Goal: Task Accomplishment & Management: Use online tool/utility

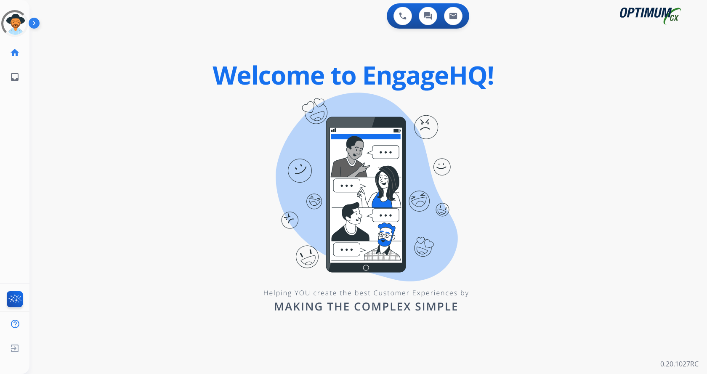
click at [32, 20] on img at bounding box center [36, 25] width 14 height 16
click at [117, 142] on div "0 Voice Interactions 0 Chat Interactions 0 Email Interactions swap_horiz Break …" at bounding box center [367, 187] width 677 height 374
click at [37, 25] on img at bounding box center [36, 25] width 14 height 16
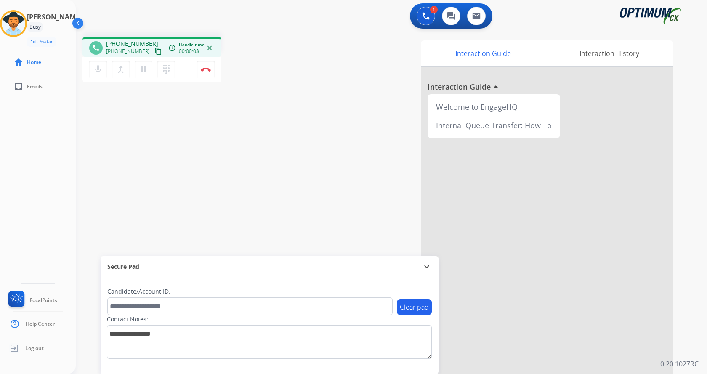
drag, startPoint x: 295, startPoint y: 127, endPoint x: 254, endPoint y: 97, distance: 51.2
click at [295, 127] on div "phone [PHONE_NUMBER] [PHONE_NUMBER] content_copy access_time Call metrics Queue…" at bounding box center [381, 205] width 611 height 351
drag, startPoint x: 114, startPoint y: 43, endPoint x: 152, endPoint y: 41, distance: 38.7
click at [152, 41] on div "[PHONE_NUMBER] [PHONE_NUMBER] content_copy" at bounding box center [134, 48] width 57 height 17
click at [151, 45] on div "[PHONE_NUMBER] [PHONE_NUMBER] content_copy" at bounding box center [134, 48] width 57 height 17
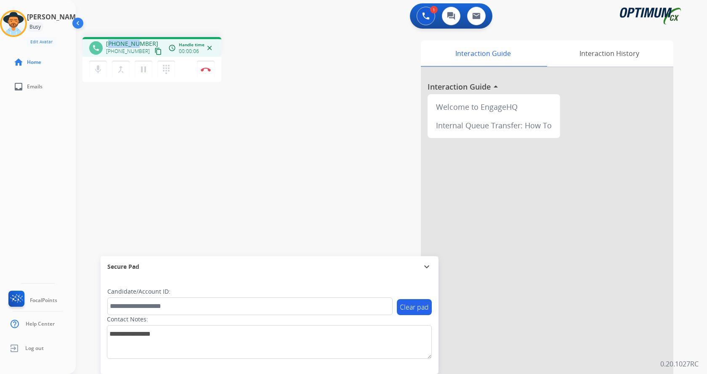
drag, startPoint x: 111, startPoint y: 43, endPoint x: 137, endPoint y: 42, distance: 26.1
click at [137, 42] on span "[PHONE_NUMBER]" at bounding box center [132, 44] width 52 height 8
click at [147, 41] on div "[PHONE_NUMBER] [PHONE_NUMBER] content_copy" at bounding box center [134, 48] width 57 height 17
drag, startPoint x: 145, startPoint y: 43, endPoint x: 114, endPoint y: 42, distance: 31.2
click at [114, 42] on span "[PHONE_NUMBER]" at bounding box center [132, 44] width 52 height 8
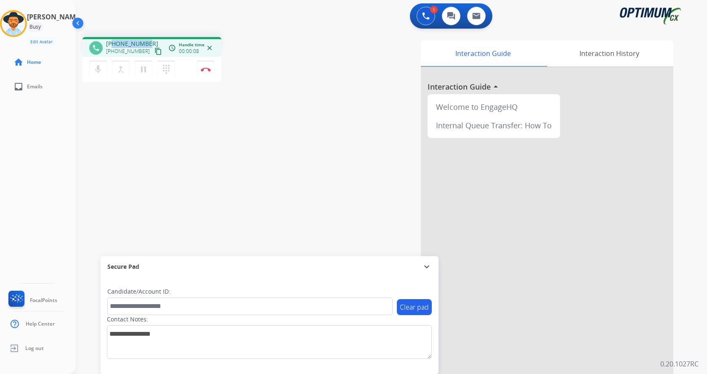
copy span "6018133963"
click at [279, 116] on div "phone [PHONE_NUMBER] [PHONE_NUMBER] content_copy access_time Call metrics Queue…" at bounding box center [381, 205] width 611 height 351
click at [272, 40] on div "phone [PHONE_NUMBER] [PHONE_NUMBER] content_copy access_time Call metrics Queue…" at bounding box center [192, 61] width 221 height 48
click at [284, 68] on div "phone [PHONE_NUMBER] [PHONE_NUMBER] content_copy access_time Call metrics Queue…" at bounding box center [192, 61] width 221 height 48
click at [268, 57] on div "phone [PHONE_NUMBER] [PHONE_NUMBER] content_copy access_time Call metrics Queue…" at bounding box center [192, 61] width 221 height 48
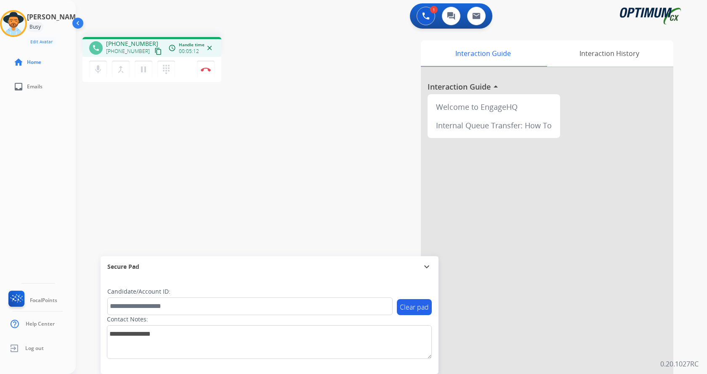
click at [254, 49] on div "phone [PHONE_NUMBER] [PHONE_NUMBER] content_copy access_time Call metrics Queue…" at bounding box center [192, 61] width 221 height 48
click at [251, 55] on div "phone [PHONE_NUMBER] [PHONE_NUMBER] content_copy access_time Call metrics Queue…" at bounding box center [192, 61] width 221 height 48
click at [207, 73] on button "Disconnect" at bounding box center [206, 70] width 18 height 18
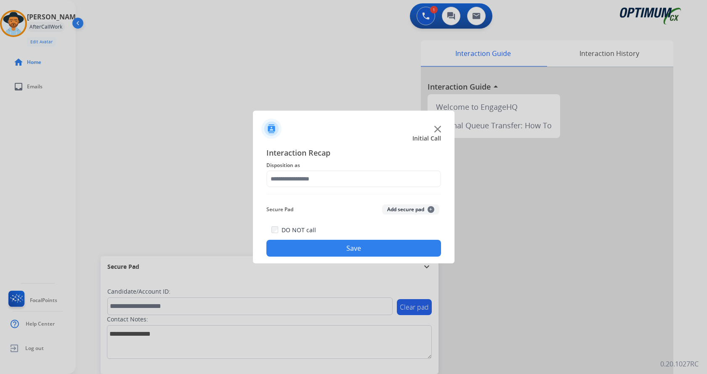
click at [397, 208] on button "Add secure pad +" at bounding box center [410, 209] width 57 height 10
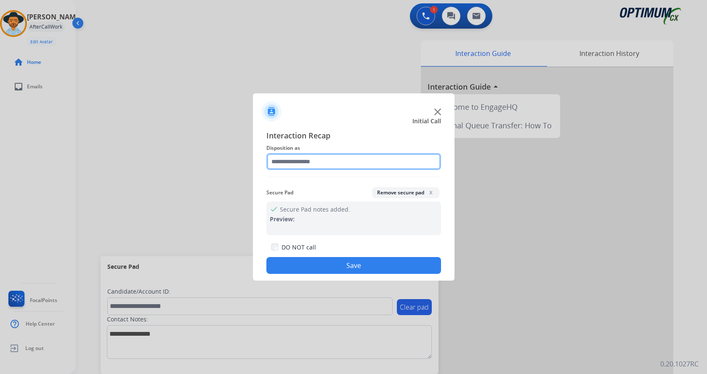
click at [328, 166] on input "text" at bounding box center [353, 161] width 175 height 17
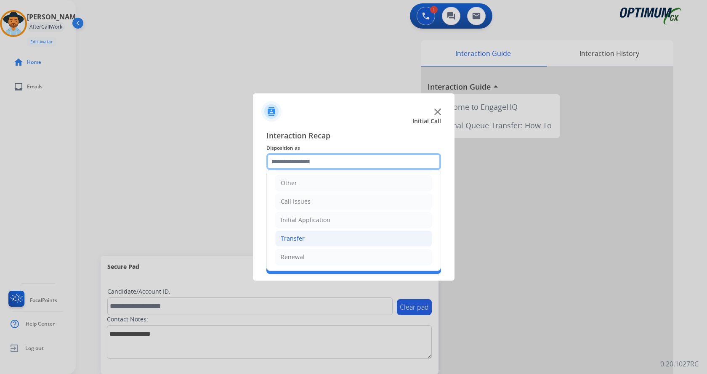
scroll to position [57, 0]
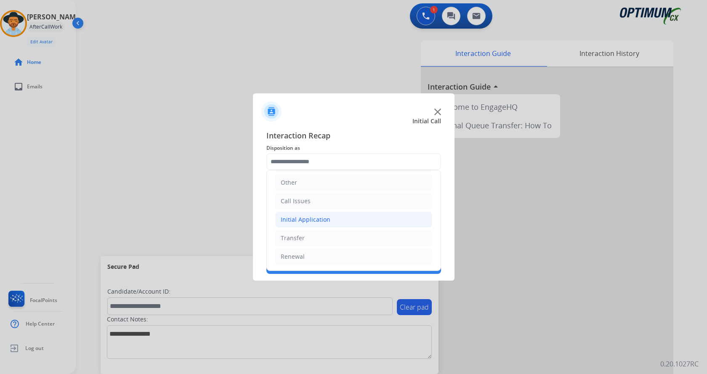
click at [321, 222] on div "Initial Application" at bounding box center [306, 219] width 50 height 8
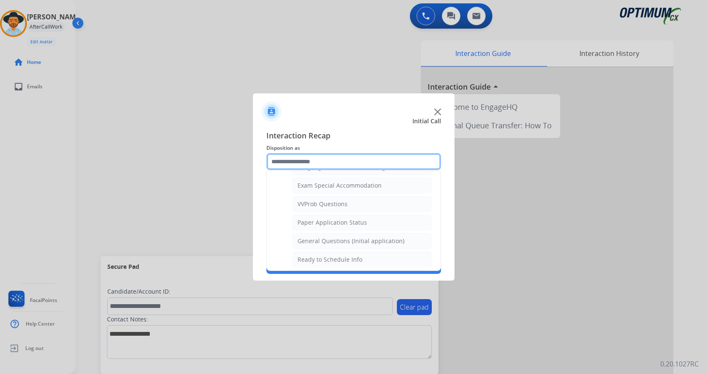
scroll to position [436, 0]
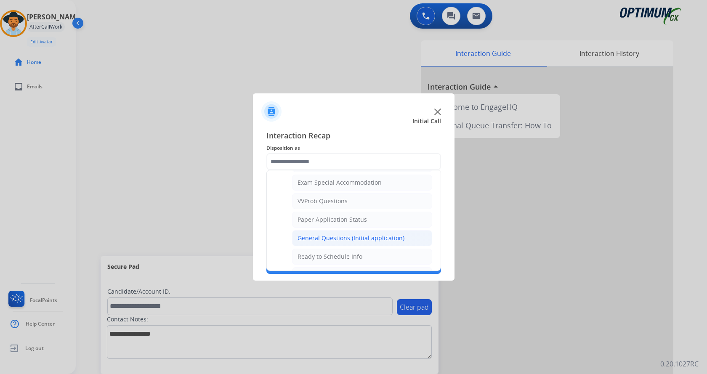
click at [334, 237] on div "General Questions (Initial application)" at bounding box center [350, 238] width 107 height 8
type input "**********"
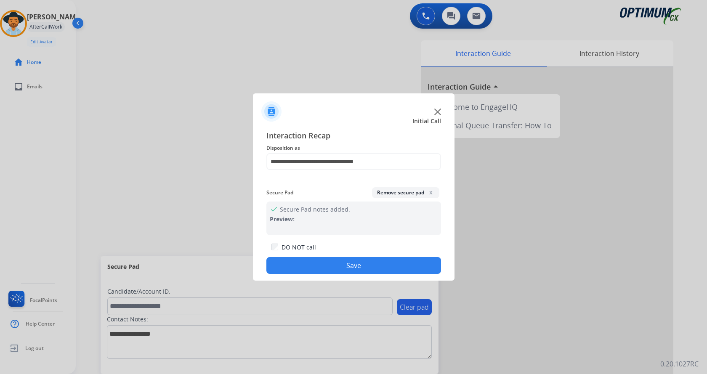
click at [328, 265] on button "Save" at bounding box center [353, 265] width 175 height 17
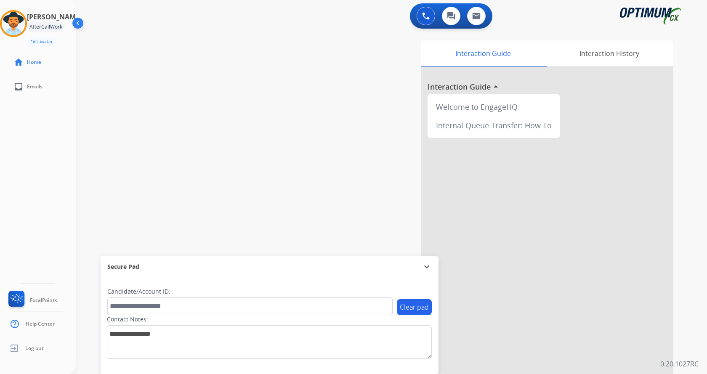
click at [247, 165] on div "swap_horiz Break voice bridge close_fullscreen Connect 3-Way Call merge_type Se…" at bounding box center [381, 205] width 611 height 351
click at [8, 38] on div "[PERSON_NAME] Available Edit Avatar Agent: [PERSON_NAME] Profile: Gen_Bilingual" at bounding box center [38, 28] width 76 height 37
click at [18, 26] on img at bounding box center [14, 24] width 24 height 24
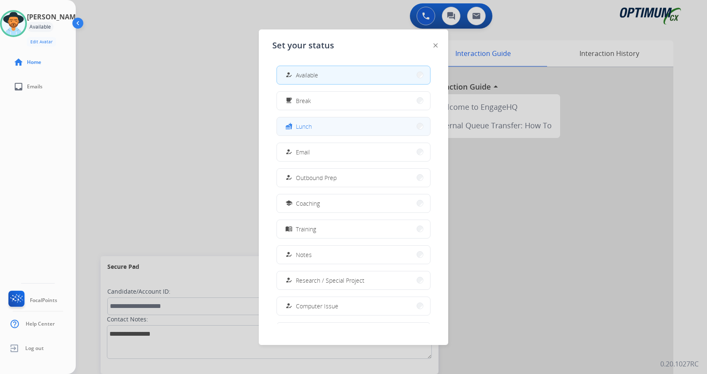
click at [363, 124] on button "fastfood Lunch" at bounding box center [353, 126] width 153 height 18
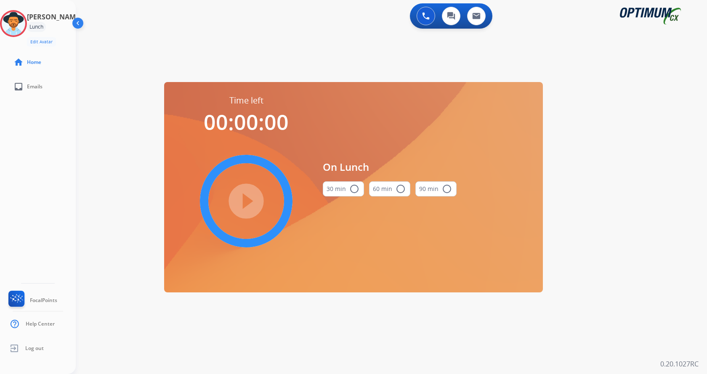
click at [344, 185] on button "30 min radio_button_unchecked" at bounding box center [343, 188] width 41 height 15
click at [251, 202] on mat-icon "play_circle_filled" at bounding box center [246, 201] width 10 height 10
click at [649, 214] on div "0 Voice Interactions 0 Chat Interactions 0 Email Interactions swap_horiz Break …" at bounding box center [391, 187] width 631 height 374
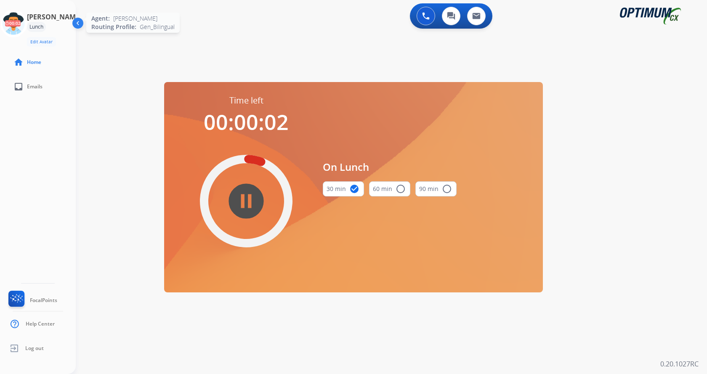
click at [23, 21] on icon at bounding box center [13, 23] width 27 height 27
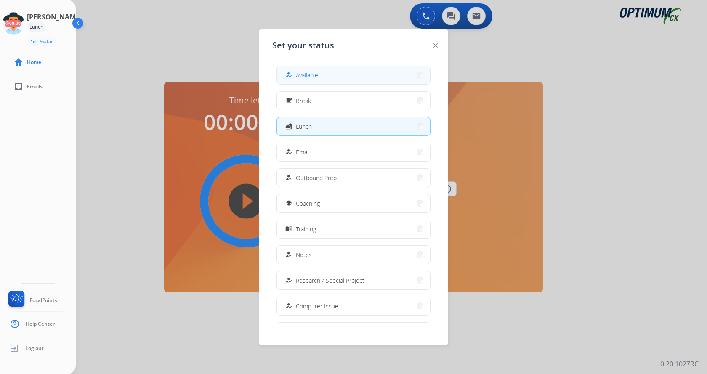
click at [337, 70] on button "how_to_reg Available" at bounding box center [353, 75] width 153 height 18
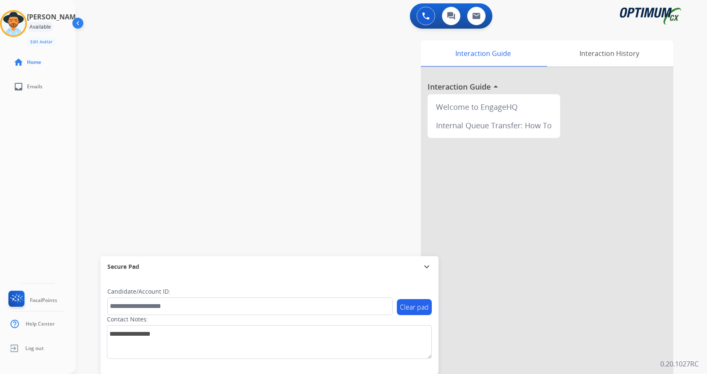
click at [53, 144] on div "[PERSON_NAME] Available Edit Avatar Agent: [PERSON_NAME] Profile: Gen_Bilingual…" at bounding box center [38, 187] width 76 height 374
click at [227, 98] on div "swap_horiz Break voice bridge close_fullscreen Connect 3-Way Call merge_type Se…" at bounding box center [381, 205] width 611 height 351
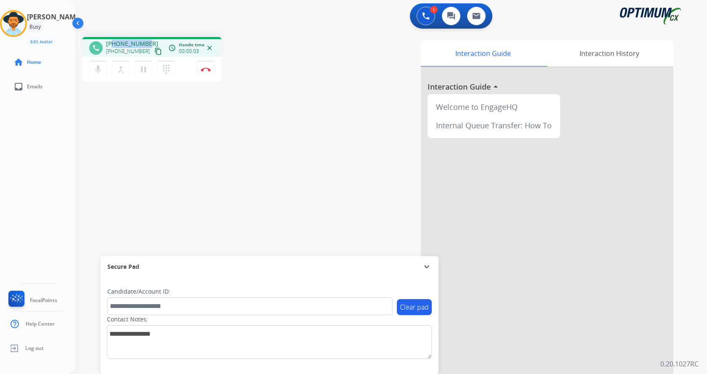
drag, startPoint x: 114, startPoint y: 43, endPoint x: 146, endPoint y: 40, distance: 32.5
click at [146, 40] on span "[PHONE_NUMBER]" at bounding box center [132, 44] width 52 height 8
copy span "5707727918"
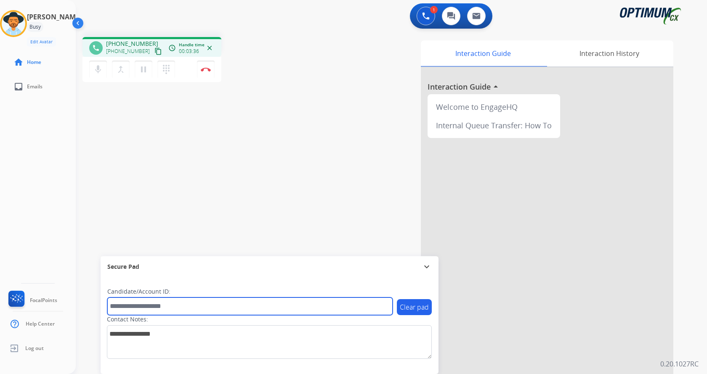
click at [178, 302] on input "text" at bounding box center [249, 306] width 285 height 18
paste input "*******"
type input "*******"
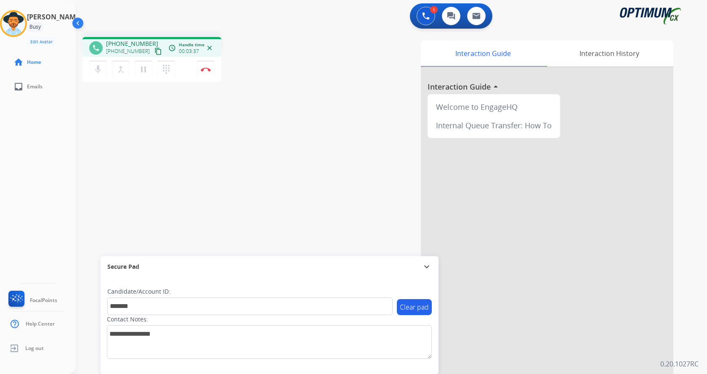
click at [136, 146] on div "phone [PHONE_NUMBER] [PHONE_NUMBER] content_copy access_time Call metrics Queue…" at bounding box center [381, 205] width 611 height 351
click at [207, 74] on button "Disconnect" at bounding box center [206, 70] width 18 height 18
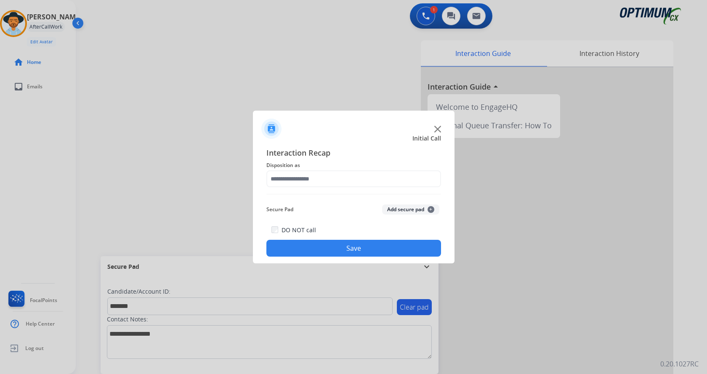
drag, startPoint x: 394, startPoint y: 207, endPoint x: 338, endPoint y: 174, distance: 65.1
click at [394, 207] on button "Add secure pad +" at bounding box center [410, 209] width 57 height 10
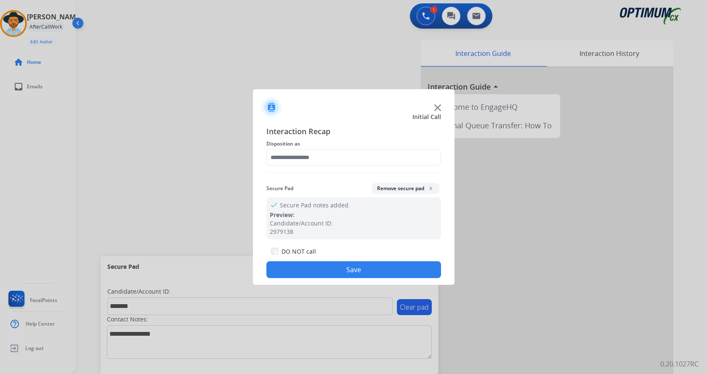
click at [320, 168] on div "Interaction Recap Disposition as Secure Pad Remove secure pad x check Secure Pa…" at bounding box center [353, 201] width 175 height 153
click at [321, 154] on input "text" at bounding box center [353, 157] width 175 height 17
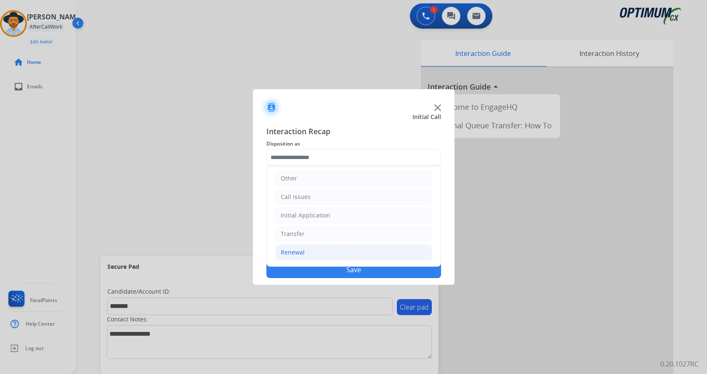
click at [318, 251] on li "Renewal" at bounding box center [353, 252] width 157 height 16
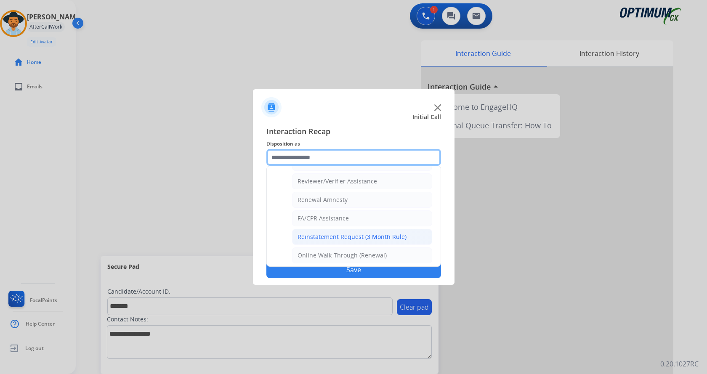
scroll to position [325, 0]
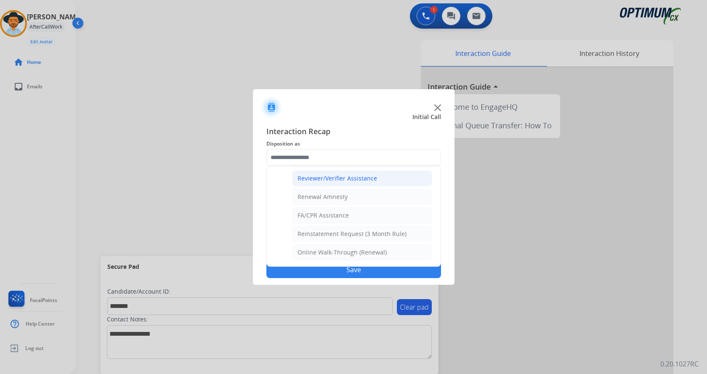
click at [332, 183] on li "Reviewer/Verifier Assistance" at bounding box center [362, 178] width 140 height 16
type input "**********"
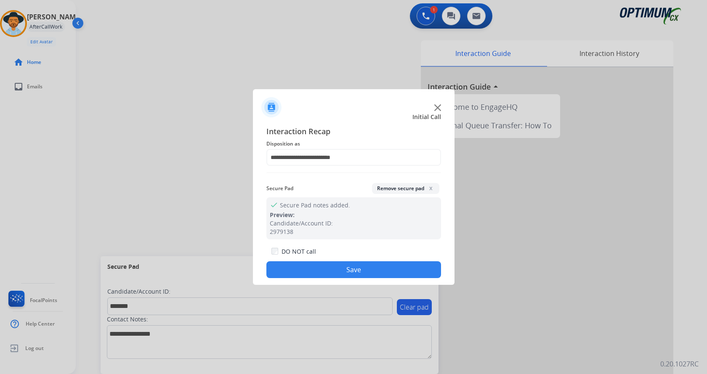
drag, startPoint x: 319, startPoint y: 266, endPoint x: 222, endPoint y: 120, distance: 175.4
click at [317, 265] on button "Save" at bounding box center [353, 269] width 175 height 17
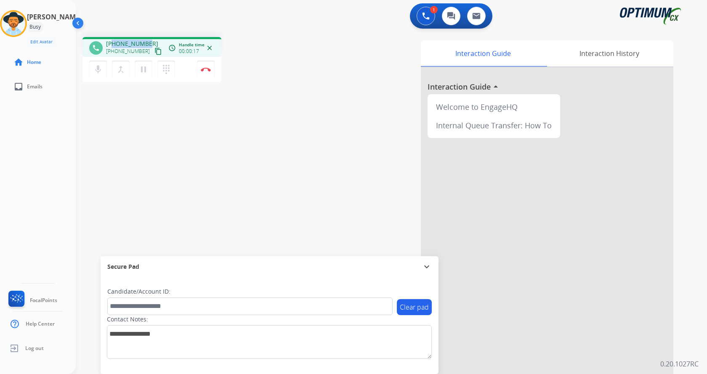
drag, startPoint x: 114, startPoint y: 44, endPoint x: 148, endPoint y: 40, distance: 33.5
click at [148, 40] on div "[PHONE_NUMBER] [PHONE_NUMBER] content_copy" at bounding box center [134, 48] width 57 height 17
copy span "9563830706"
click at [207, 70] on img at bounding box center [206, 69] width 10 height 4
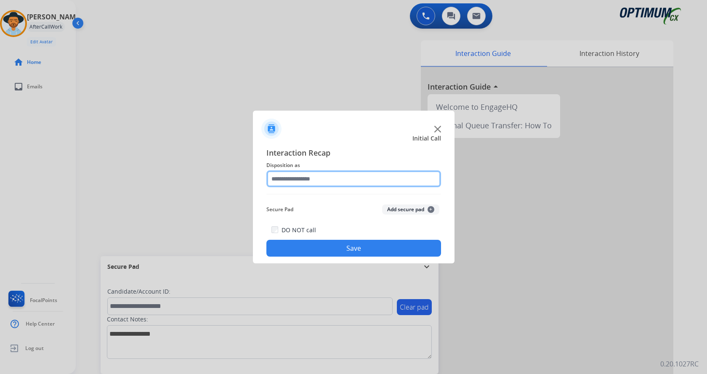
click at [378, 187] on div at bounding box center [353, 178] width 175 height 17
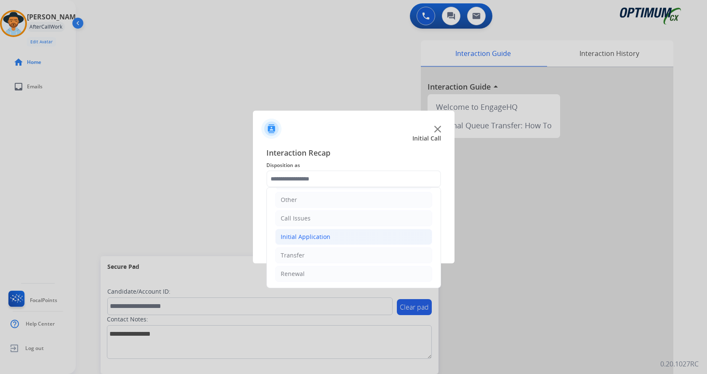
click at [340, 242] on li "Initial Application" at bounding box center [353, 237] width 157 height 16
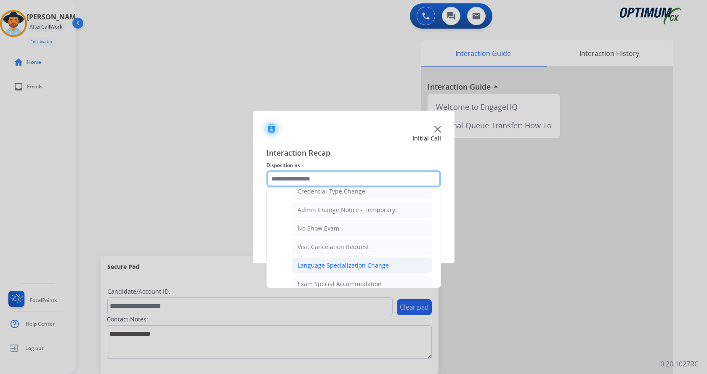
scroll to position [478, 0]
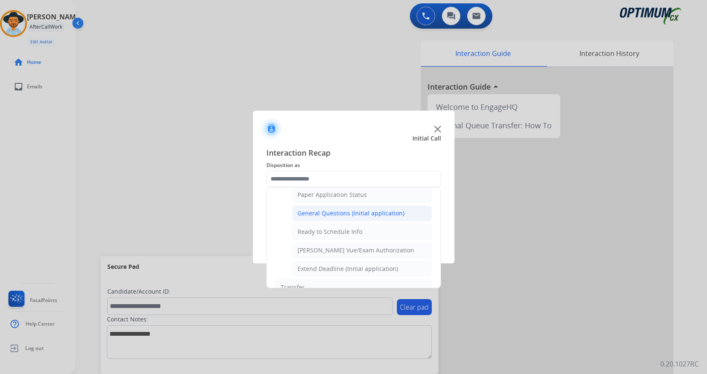
click at [350, 210] on div "General Questions (Initial application)" at bounding box center [350, 213] width 107 height 8
type input "**********"
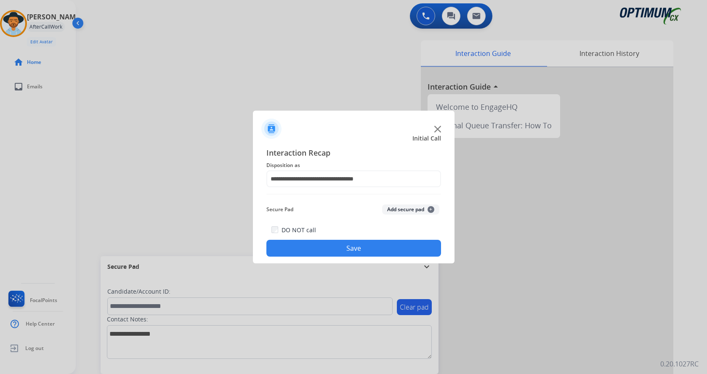
click at [352, 251] on button "Save" at bounding box center [353, 248] width 175 height 17
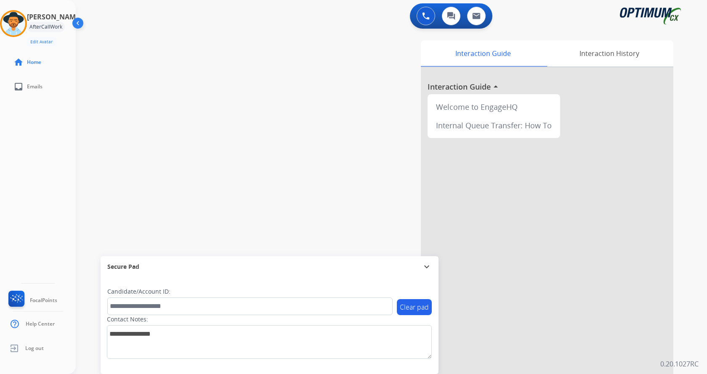
click at [180, 199] on div "swap_horiz Break voice bridge close_fullscreen Connect 3-Way Call merge_type Se…" at bounding box center [381, 205] width 611 height 351
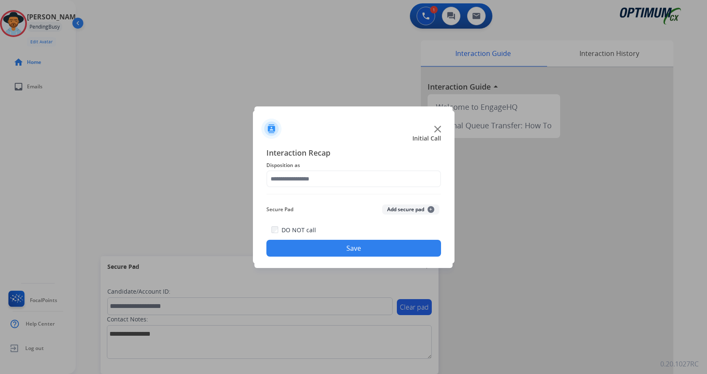
click at [438, 127] on img at bounding box center [437, 129] width 7 height 7
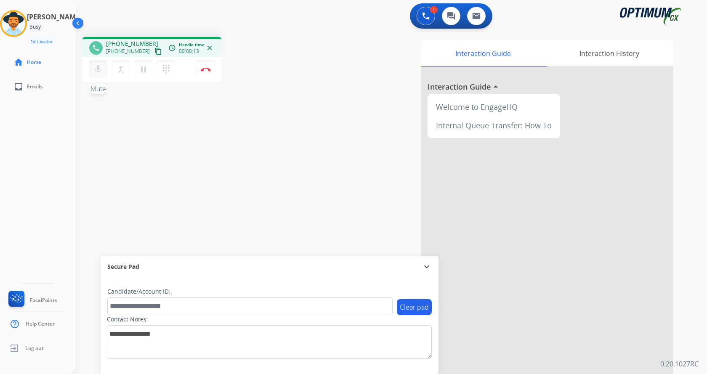
click at [102, 71] on mat-icon "mic" at bounding box center [98, 69] width 10 height 10
click at [102, 71] on mat-icon "mic_off" at bounding box center [98, 69] width 10 height 10
drag, startPoint x: 113, startPoint y: 42, endPoint x: 146, endPoint y: 45, distance: 33.4
click at [146, 45] on span "[PHONE_NUMBER]" at bounding box center [132, 44] width 52 height 8
copy span "6122263283"
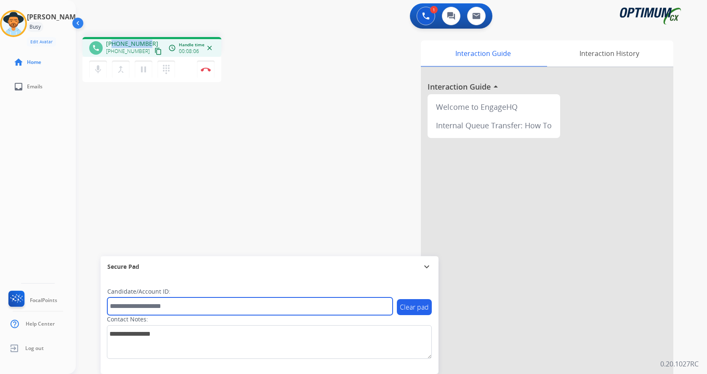
click at [152, 306] on input "text" at bounding box center [249, 306] width 285 height 18
paste input "*******"
type input "*******"
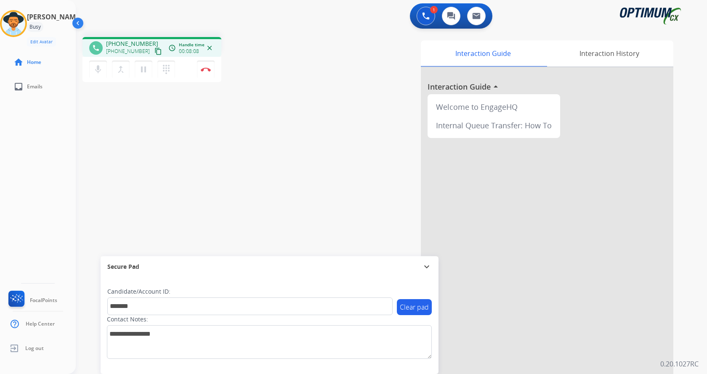
click at [252, 173] on div "phone [PHONE_NUMBER] [PHONE_NUMBER] content_copy access_time Call metrics Queue…" at bounding box center [381, 205] width 611 height 351
click at [208, 71] on img at bounding box center [206, 69] width 10 height 4
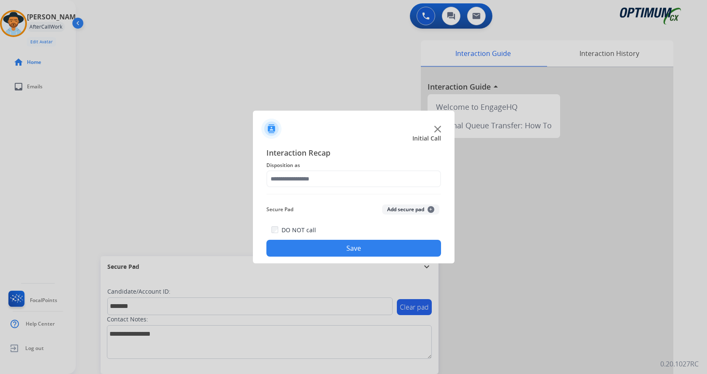
click at [406, 208] on button "Add secure pad +" at bounding box center [410, 209] width 57 height 10
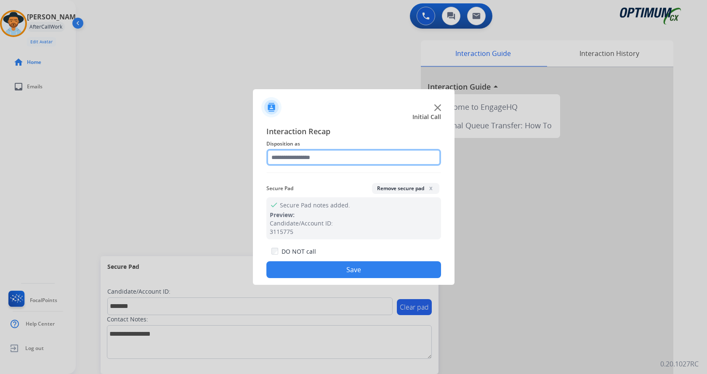
click at [305, 154] on input "text" at bounding box center [353, 157] width 175 height 17
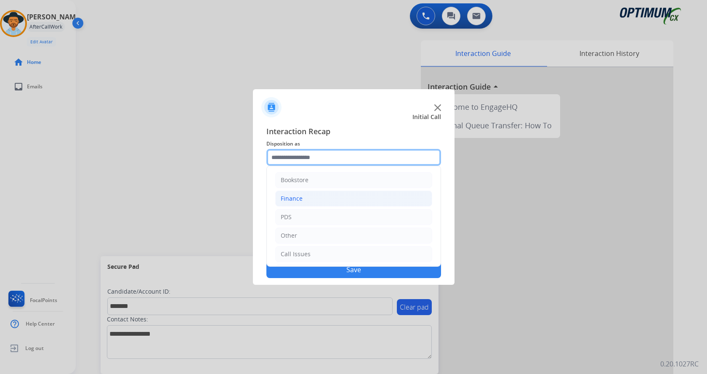
scroll to position [57, 0]
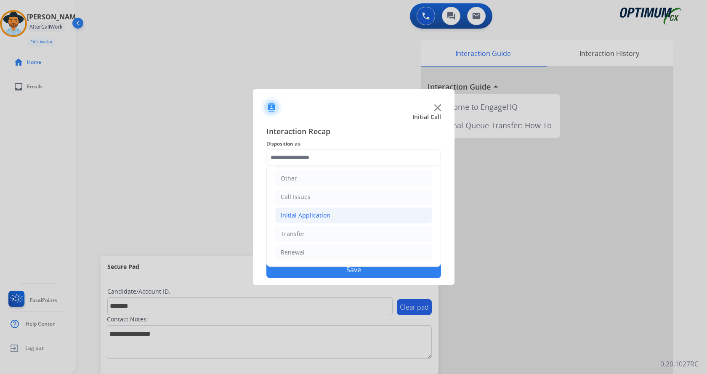
click at [345, 213] on li "Initial Application" at bounding box center [353, 215] width 157 height 16
click at [337, 211] on li "Initial Application" at bounding box center [353, 215] width 157 height 16
click at [320, 183] on li "Other" at bounding box center [353, 178] width 157 height 16
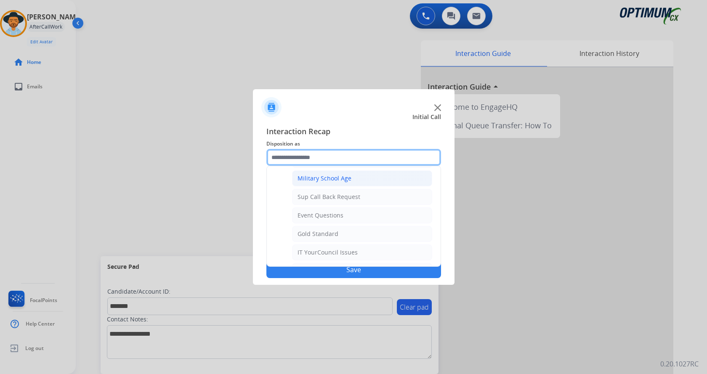
scroll to position [205, 0]
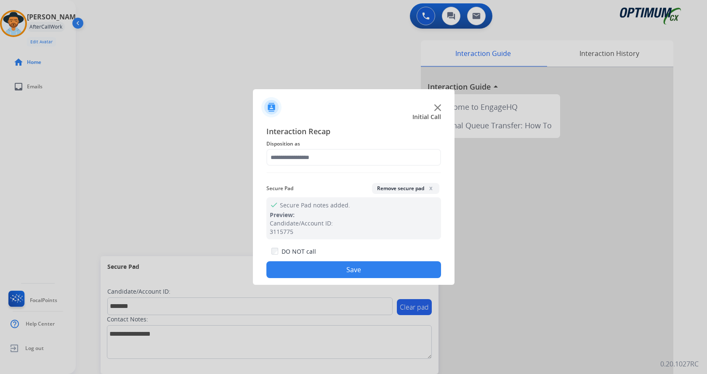
click at [189, 167] on div at bounding box center [353, 187] width 707 height 374
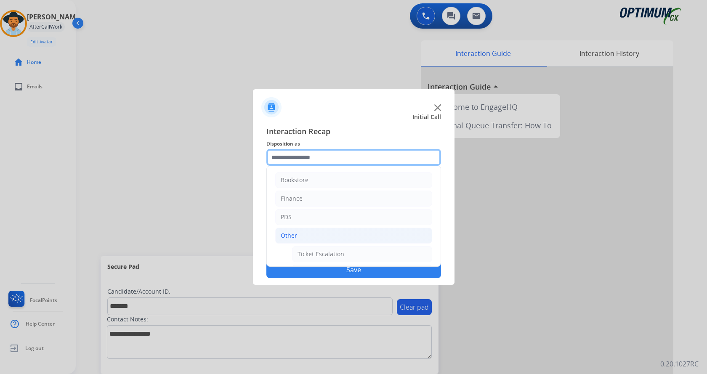
click at [355, 156] on input "text" at bounding box center [353, 157] width 175 height 17
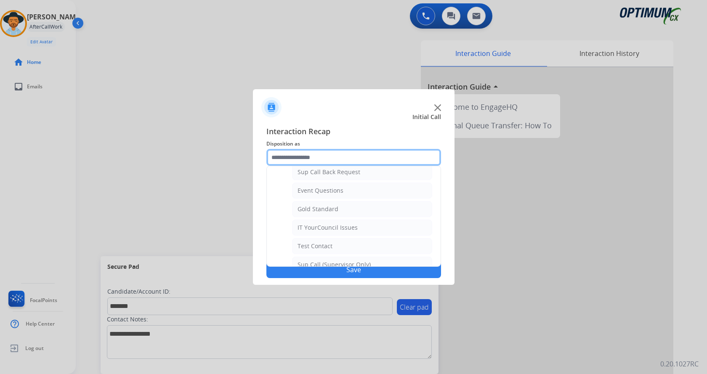
scroll to position [126, 0]
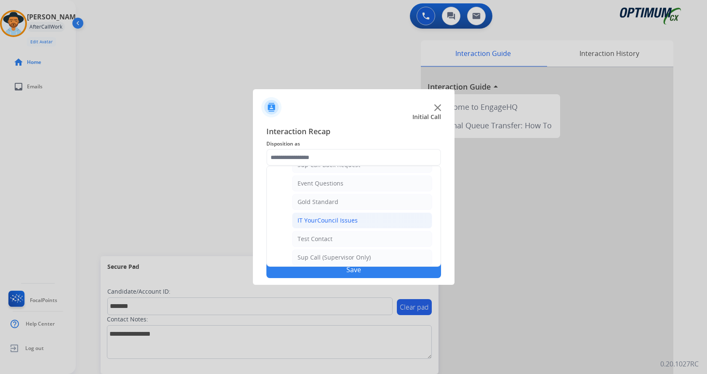
click at [338, 216] on li "IT YourCouncil Issues" at bounding box center [362, 220] width 140 height 16
type input "**********"
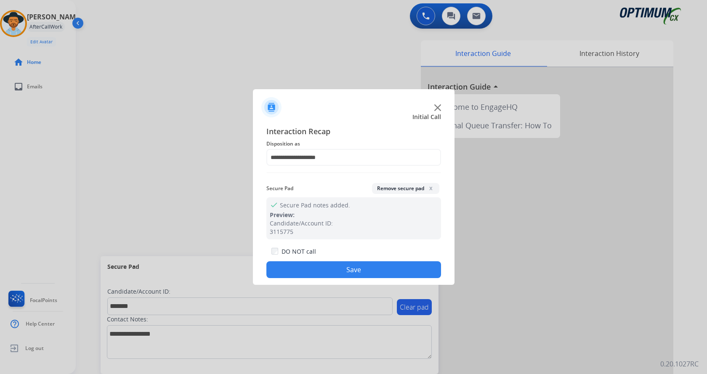
click at [314, 265] on button "Save" at bounding box center [353, 269] width 175 height 17
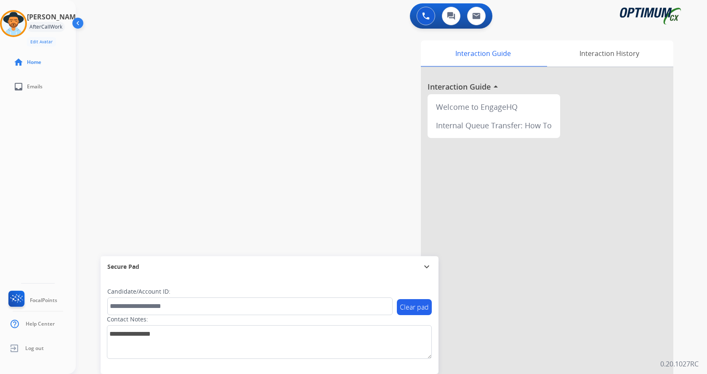
click at [240, 128] on div "swap_horiz Break voice bridge close_fullscreen Connect 3-Way Call merge_type Se…" at bounding box center [381, 205] width 611 height 351
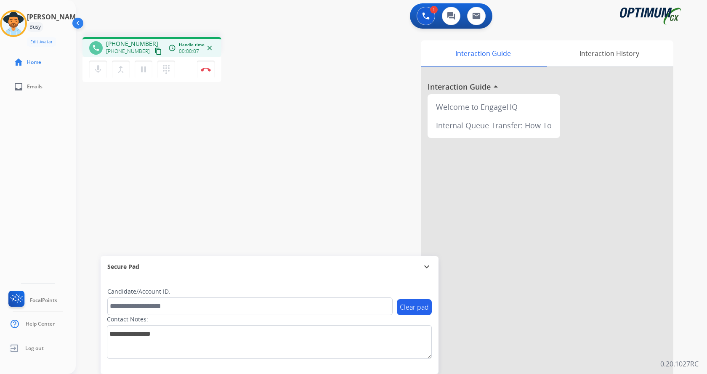
click at [18, 218] on div "[PERSON_NAME] Edit Avatar Agent: [PERSON_NAME] Profile: Gen_Bilingual home Home…" at bounding box center [38, 187] width 76 height 374
click at [238, 166] on div "phone [PHONE_NUMBER] [PHONE_NUMBER] content_copy access_time Call metrics Queue…" at bounding box center [381, 205] width 611 height 351
drag, startPoint x: 113, startPoint y: 45, endPoint x: 146, endPoint y: 45, distance: 33.2
click at [146, 45] on span "[PHONE_NUMBER]" at bounding box center [132, 44] width 52 height 8
copy span "8085570672"
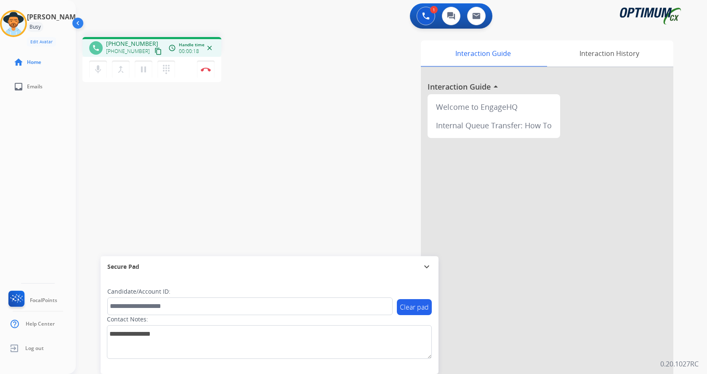
click at [255, 94] on div "phone [PHONE_NUMBER] [PHONE_NUMBER] content_copy access_time Call metrics Queue…" at bounding box center [381, 205] width 611 height 351
click at [286, 114] on div "phone [PHONE_NUMBER] [PHONE_NUMBER] content_copy access_time Call metrics Queue…" at bounding box center [381, 205] width 611 height 351
click at [266, 117] on div "phone [PHONE_NUMBER] [PHONE_NUMBER] content_copy access_time Call metrics Queue…" at bounding box center [381, 205] width 611 height 351
click at [207, 69] on img at bounding box center [206, 69] width 10 height 4
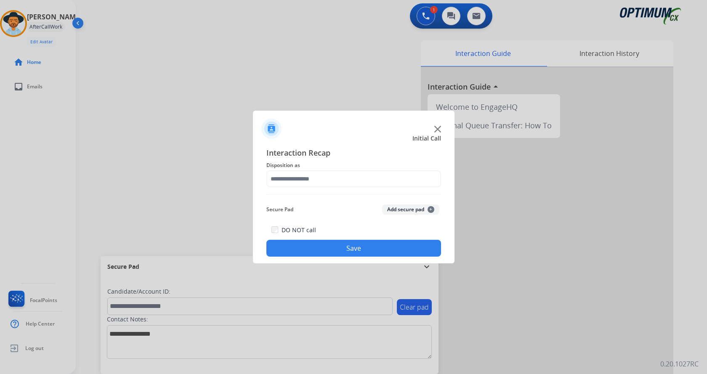
click at [400, 208] on button "Add secure pad +" at bounding box center [410, 209] width 57 height 10
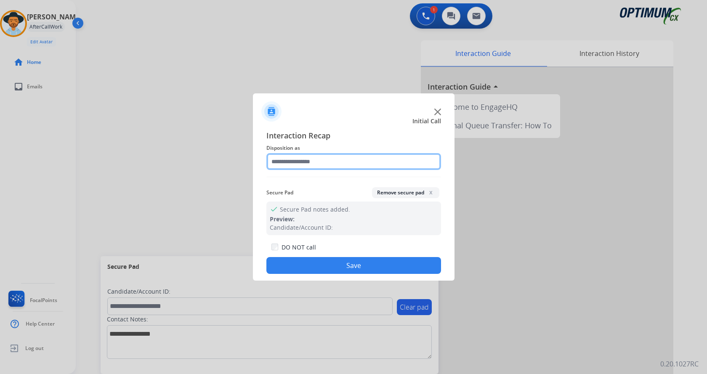
click at [322, 156] on input "text" at bounding box center [353, 161] width 175 height 17
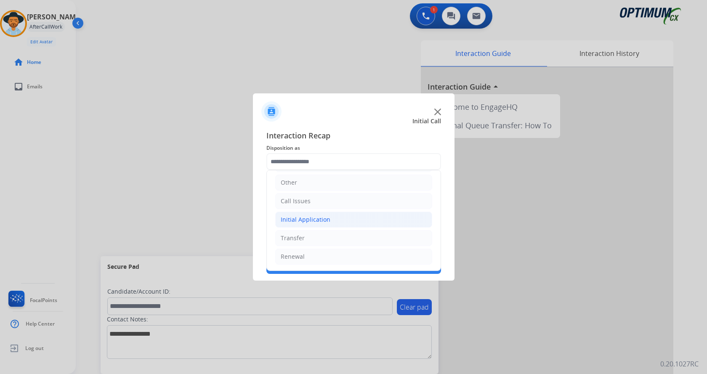
click at [331, 218] on li "Initial Application" at bounding box center [353, 220] width 157 height 16
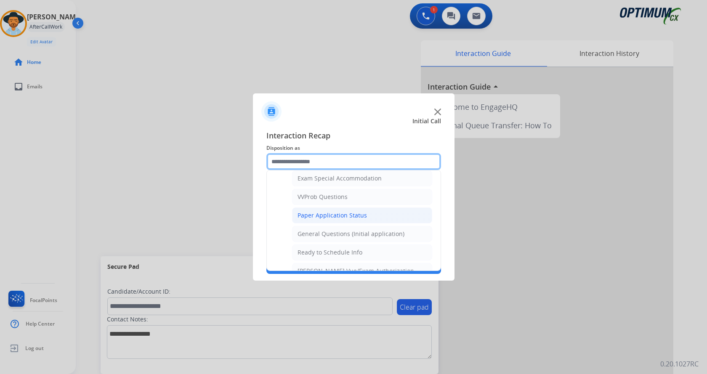
scroll to position [426, 0]
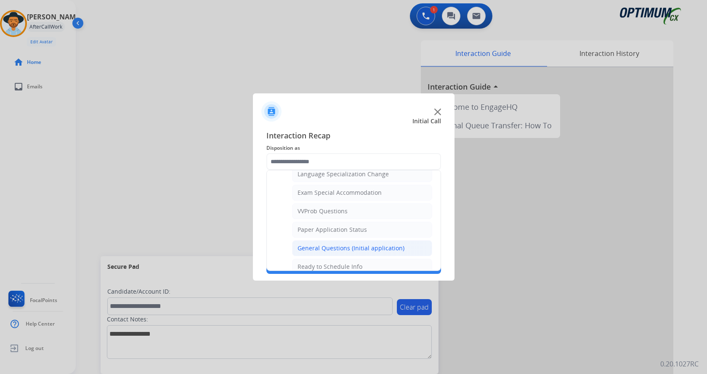
click at [363, 245] on div "General Questions (Initial application)" at bounding box center [350, 248] width 107 height 8
type input "**********"
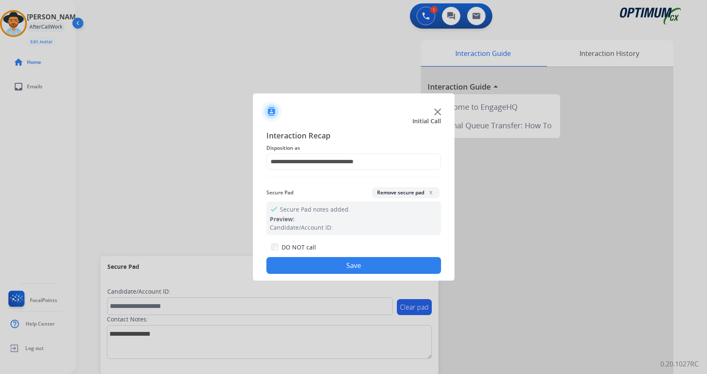
click at [356, 265] on button "Save" at bounding box center [353, 265] width 175 height 17
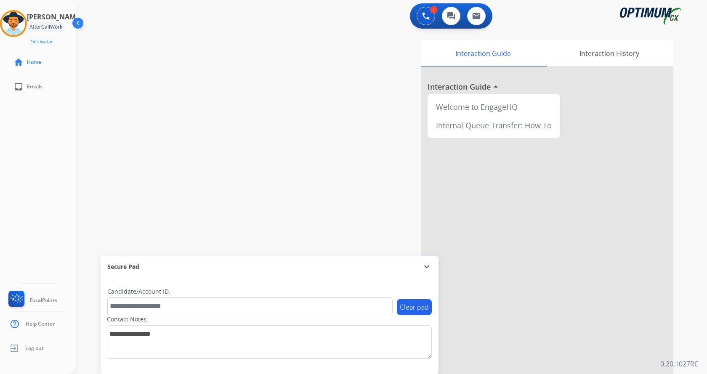
click at [234, 141] on div "swap_horiz Break voice bridge close_fullscreen Connect 3-Way Call merge_type Se…" at bounding box center [381, 205] width 611 height 351
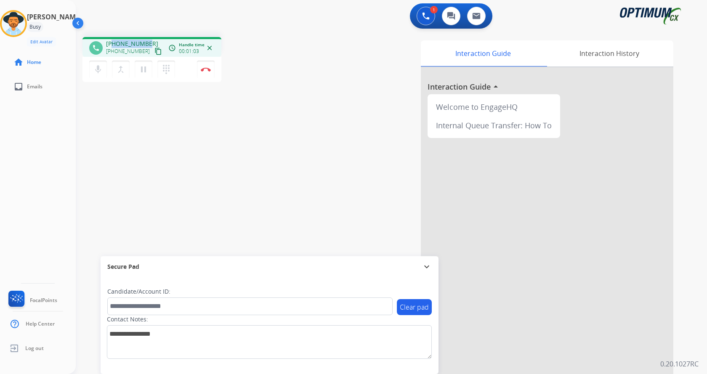
drag, startPoint x: 114, startPoint y: 44, endPoint x: 146, endPoint y: 41, distance: 32.6
click at [146, 41] on span "[PHONE_NUMBER]" at bounding box center [132, 44] width 52 height 8
copy span "3472802146"
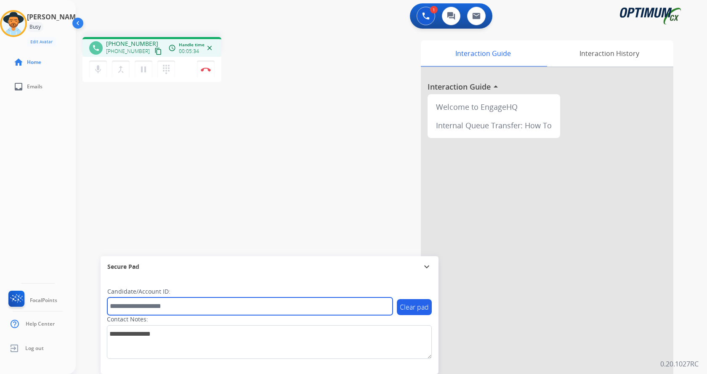
click at [171, 301] on input "text" at bounding box center [249, 306] width 285 height 18
paste input "*******"
type input "*******"
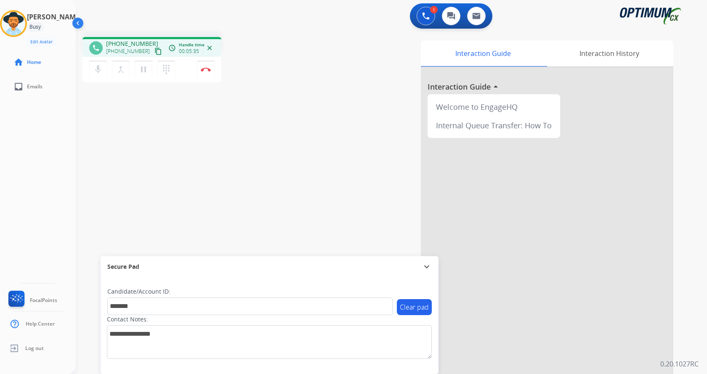
click at [177, 123] on div "phone [PHONE_NUMBER] [PHONE_NUMBER] content_copy access_time Call metrics Queue…" at bounding box center [381, 205] width 611 height 351
click at [217, 141] on div "phone [PHONE_NUMBER] [PHONE_NUMBER] content_copy access_time Call metrics Queue…" at bounding box center [381, 205] width 611 height 351
click at [228, 149] on div "phone [PHONE_NUMBER] [PHONE_NUMBER] content_copy access_time Call metrics Queue…" at bounding box center [381, 205] width 611 height 351
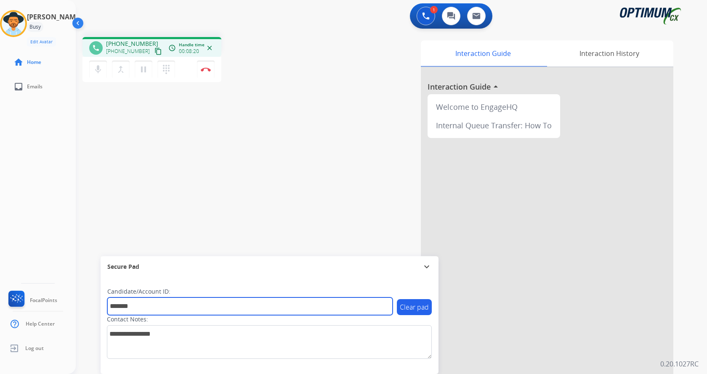
click at [148, 308] on input "*******" at bounding box center [249, 306] width 285 height 18
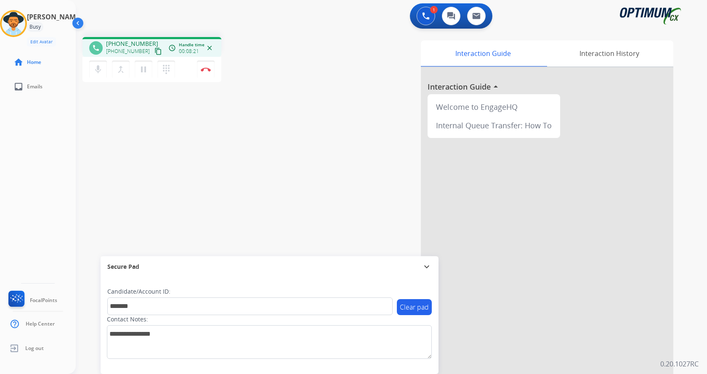
click at [176, 229] on div "phone [PHONE_NUMBER] [PHONE_NUMBER] content_copy access_time Call metrics Queue…" at bounding box center [381, 205] width 611 height 351
click at [220, 196] on div "phone [PHONE_NUMBER] [PHONE_NUMBER] content_copy access_time Call metrics Queue…" at bounding box center [381, 205] width 611 height 351
click at [204, 66] on button "Disconnect" at bounding box center [206, 70] width 18 height 18
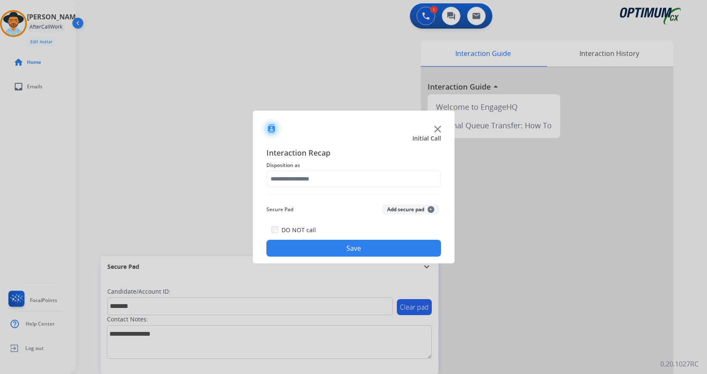
drag, startPoint x: 411, startPoint y: 217, endPoint x: 405, endPoint y: 208, distance: 10.9
click at [411, 216] on div "Secure Pad Add secure pad +" at bounding box center [353, 209] width 175 height 17
click at [402, 204] on button "Add secure pad +" at bounding box center [410, 209] width 57 height 10
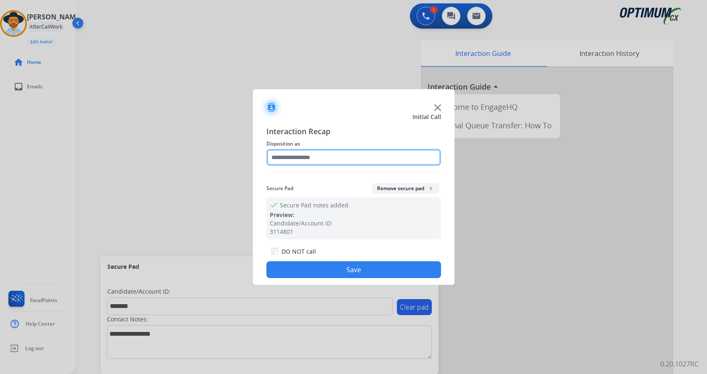
click at [302, 158] on input "text" at bounding box center [353, 157] width 175 height 17
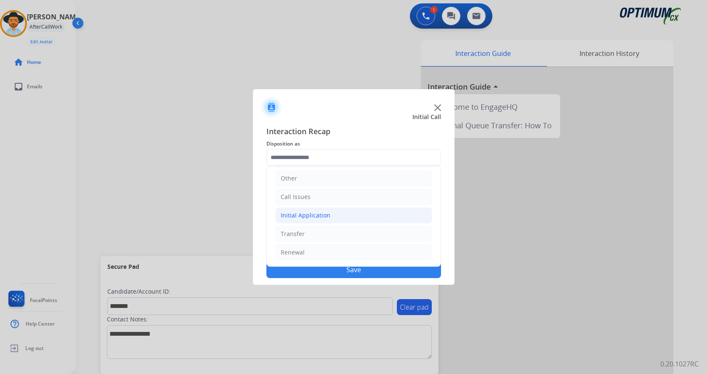
click at [315, 218] on div "Initial Application" at bounding box center [306, 215] width 50 height 8
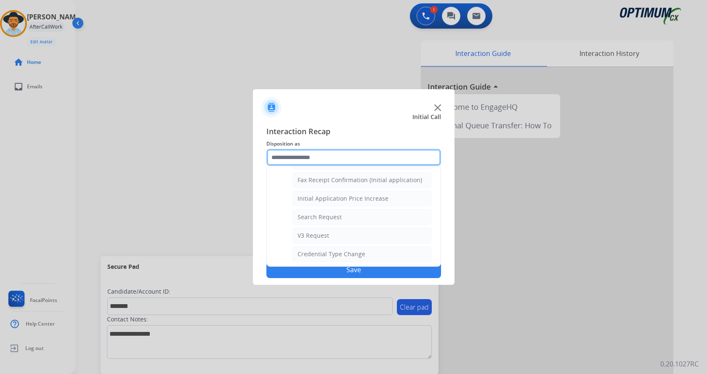
scroll to position [478, 0]
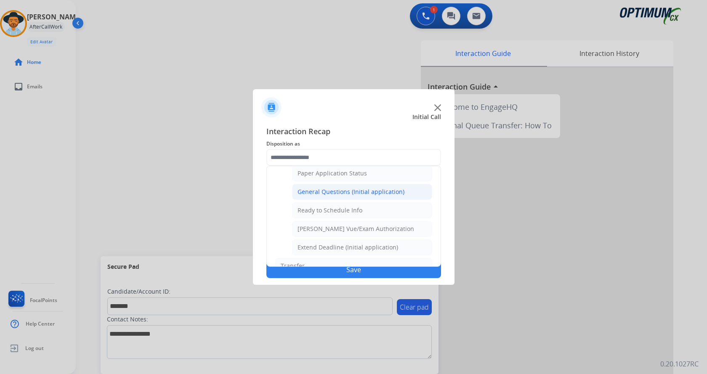
click at [352, 193] on div "General Questions (Initial application)" at bounding box center [350, 192] width 107 height 8
type input "**********"
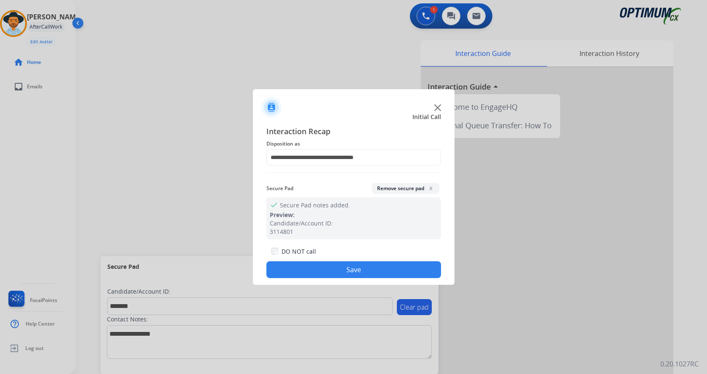
drag, startPoint x: 317, startPoint y: 274, endPoint x: 255, endPoint y: 171, distance: 120.4
click at [316, 272] on button "Save" at bounding box center [353, 269] width 175 height 17
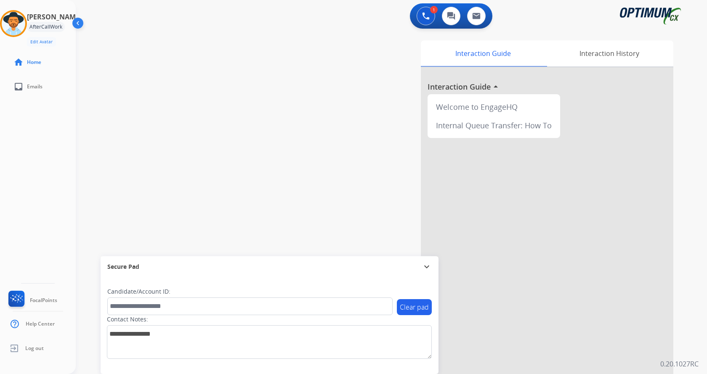
click at [228, 122] on div "swap_horiz Break voice bridge close_fullscreen Connect 3-Way Call merge_type Se…" at bounding box center [381, 205] width 611 height 351
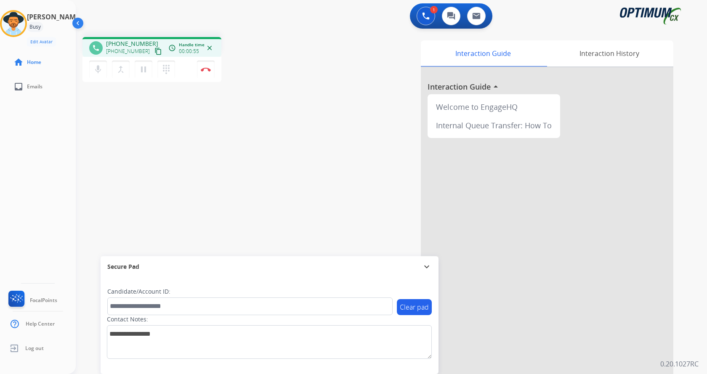
click at [259, 213] on div "phone [PHONE_NUMBER] [PHONE_NUMBER] content_copy access_time Call metrics Queue…" at bounding box center [381, 205] width 611 height 351
click at [262, 196] on div "phone [PHONE_NUMBER] [PHONE_NUMBER] content_copy access_time Call metrics Queue…" at bounding box center [381, 205] width 611 height 351
click at [236, 148] on div "phone [PHONE_NUMBER] [PHONE_NUMBER] content_copy access_time Call metrics Queue…" at bounding box center [381, 205] width 611 height 351
click at [257, 140] on div "phone [PHONE_NUMBER] [PHONE_NUMBER] content_copy access_time Call metrics Queue…" at bounding box center [381, 205] width 611 height 351
click at [273, 123] on div "phone [PHONE_NUMBER] [PHONE_NUMBER] content_copy access_time Call metrics Queue…" at bounding box center [381, 205] width 611 height 351
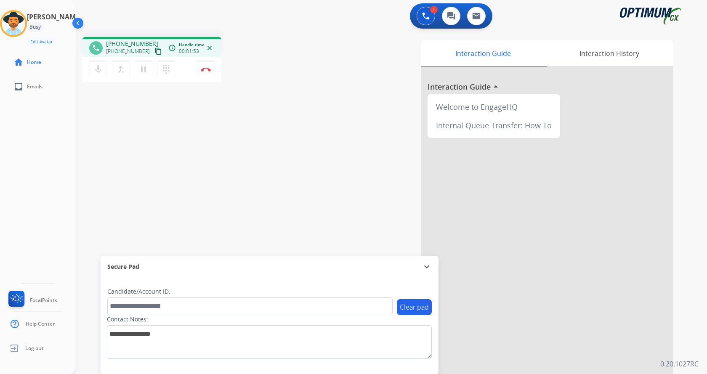
click at [264, 158] on div "phone [PHONE_NUMBER] [PHONE_NUMBER] content_copy access_time Call metrics Queue…" at bounding box center [381, 205] width 611 height 351
click at [299, 93] on div "phone [PHONE_NUMBER] [PHONE_NUMBER] content_copy access_time Call metrics Queue…" at bounding box center [381, 205] width 611 height 351
drag, startPoint x: 112, startPoint y: 41, endPoint x: 150, endPoint y: 41, distance: 37.9
click at [150, 41] on div "[PHONE_NUMBER] [PHONE_NUMBER] content_copy" at bounding box center [134, 48] width 57 height 17
copy span "5804715852"
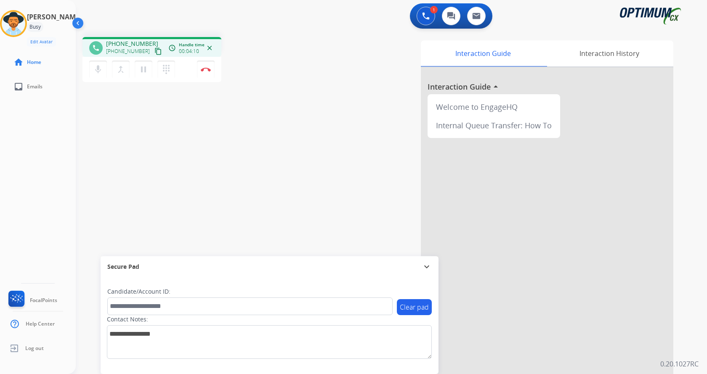
click at [267, 37] on div "phone [PHONE_NUMBER] [PHONE_NUMBER] content_copy access_time Call metrics Queue…" at bounding box center [192, 61] width 221 height 48
click at [272, 24] on div "1 Voice Interactions 0 Chat Interactions 0 Email Interactions" at bounding box center [386, 16] width 601 height 27
click at [271, 32] on div "phone [PHONE_NUMBER] [PHONE_NUMBER] content_copy access_time Call metrics Queue…" at bounding box center [381, 205] width 611 height 351
click at [206, 71] on img at bounding box center [206, 69] width 10 height 4
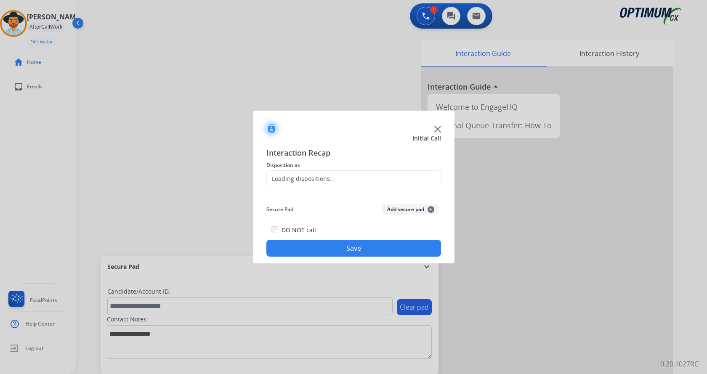
click at [406, 213] on button "Add secure pad +" at bounding box center [410, 209] width 57 height 10
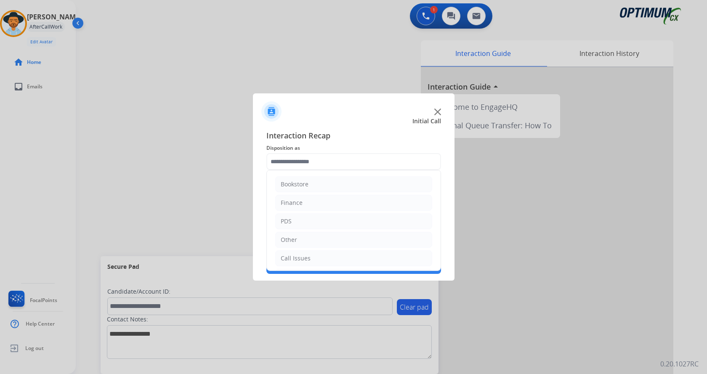
click at [333, 164] on input "text" at bounding box center [353, 161] width 175 height 17
click at [358, 223] on li "Initial Application" at bounding box center [353, 220] width 157 height 16
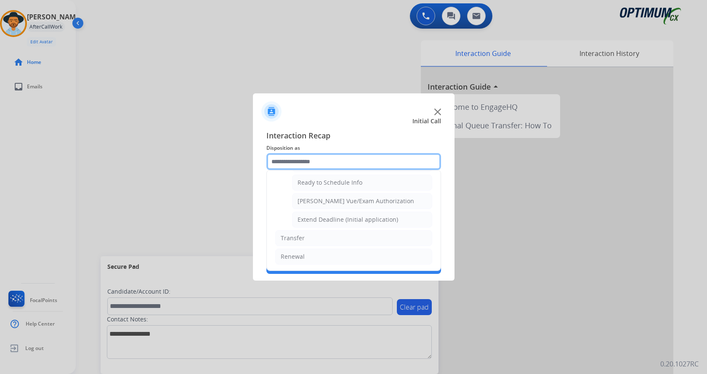
scroll to position [468, 0]
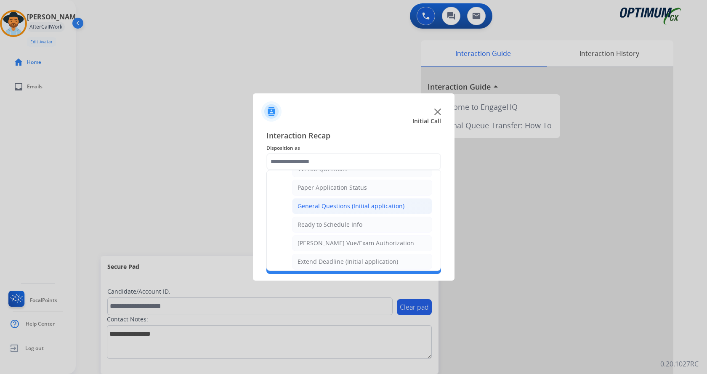
click at [350, 204] on div "General Questions (Initial application)" at bounding box center [350, 206] width 107 height 8
type input "**********"
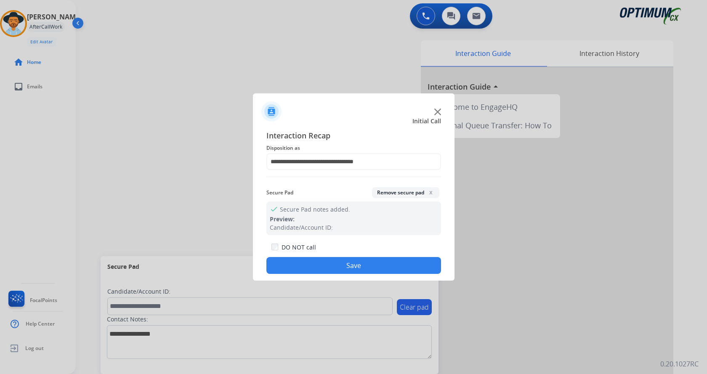
drag, startPoint x: 357, startPoint y: 265, endPoint x: 332, endPoint y: 249, distance: 30.5
click at [357, 265] on button "Save" at bounding box center [353, 265] width 175 height 17
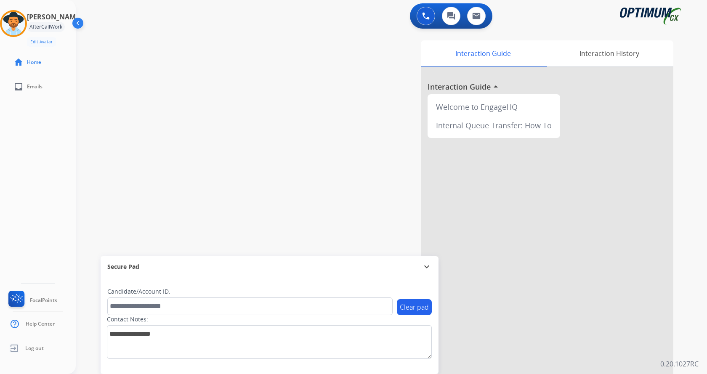
click at [248, 180] on div "swap_horiz Break voice bridge close_fullscreen Connect 3-Way Call merge_type Se…" at bounding box center [381, 205] width 611 height 351
click at [236, 184] on div "swap_horiz Break voice bridge close_fullscreen Connect 3-Way Call merge_type Se…" at bounding box center [381, 205] width 611 height 351
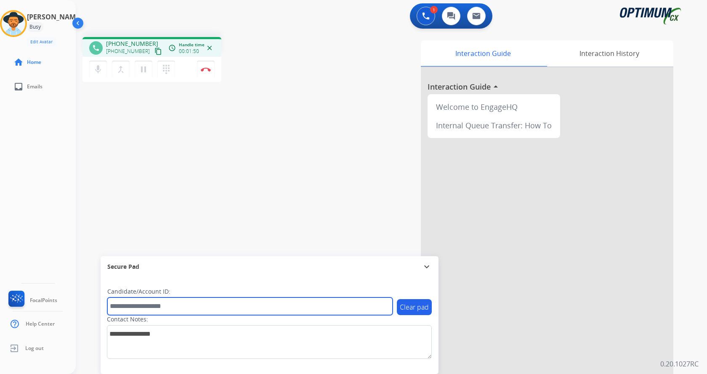
click at [172, 308] on input "text" at bounding box center [249, 306] width 285 height 18
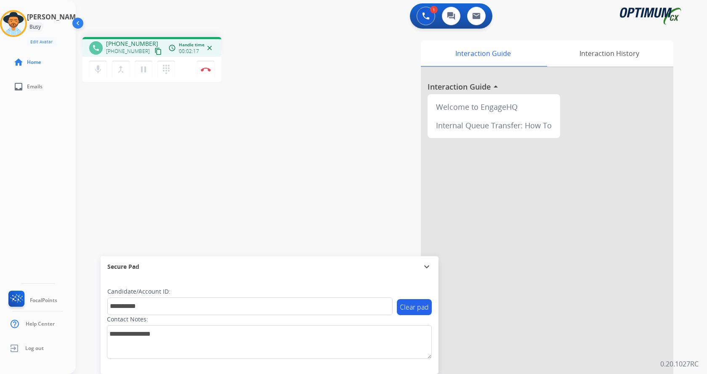
click at [205, 189] on div "**********" at bounding box center [381, 205] width 611 height 351
click at [321, 106] on div "Interaction Guide Interaction History Interaction Guide arrow_drop_up Welcome t…" at bounding box center [490, 210] width 366 height 341
click at [309, 102] on div "Interaction Guide Interaction History Interaction Guide arrow_drop_up Welcome t…" at bounding box center [490, 210] width 366 height 341
click at [279, 127] on div "**********" at bounding box center [381, 205] width 611 height 351
click at [282, 132] on div "**********" at bounding box center [381, 205] width 611 height 351
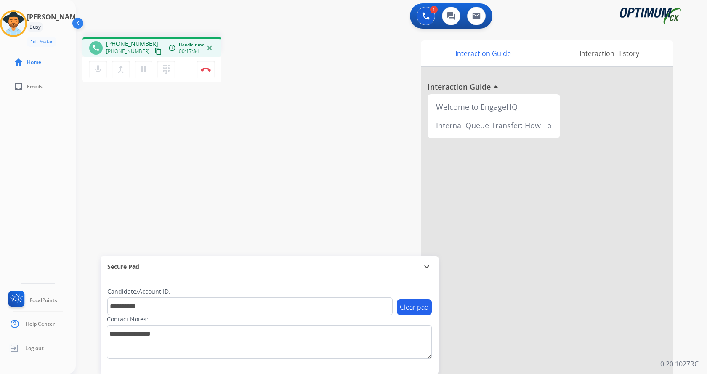
click at [282, 132] on div "**********" at bounding box center [381, 205] width 611 height 351
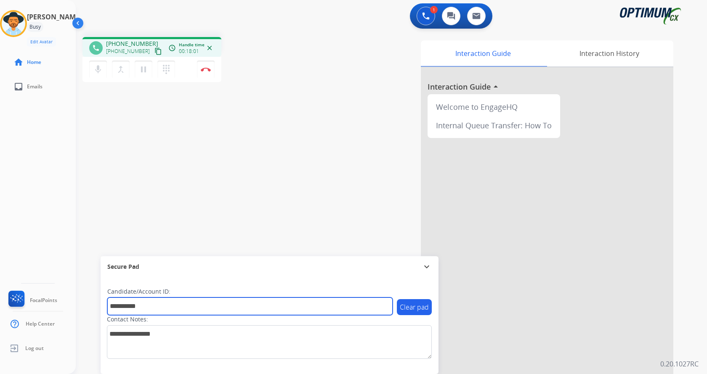
click at [165, 305] on input "**********" at bounding box center [249, 306] width 285 height 18
paste input "text"
type input "*******"
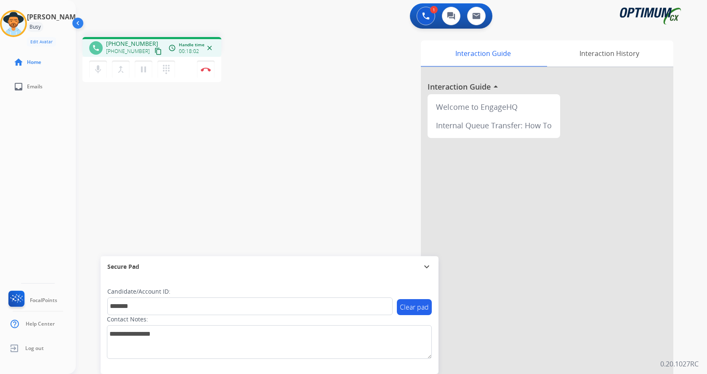
click at [231, 209] on div "phone [PHONE_NUMBER] [PHONE_NUMBER] content_copy access_time Call metrics Queue…" at bounding box center [381, 205] width 611 height 351
click at [312, 175] on div "Interaction Guide Interaction History Interaction Guide arrow_drop_up Welcome t…" at bounding box center [490, 210] width 366 height 341
click at [329, 162] on div "Interaction Guide Interaction History Interaction Guide arrow_drop_up Welcome t…" at bounding box center [490, 210] width 366 height 341
click at [332, 178] on div "Interaction Guide Interaction History Interaction Guide arrow_drop_up Welcome t…" at bounding box center [490, 210] width 366 height 341
click at [328, 176] on div "Interaction Guide Interaction History Interaction Guide arrow_drop_up Welcome t…" at bounding box center [490, 210] width 366 height 341
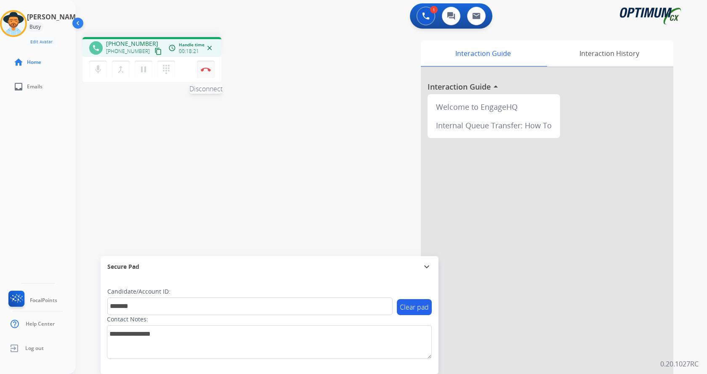
click at [209, 72] on button "Disconnect" at bounding box center [206, 70] width 18 height 18
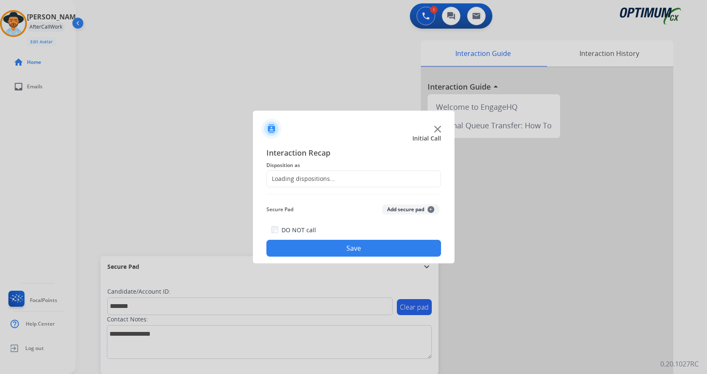
drag, startPoint x: 394, startPoint y: 209, endPoint x: 378, endPoint y: 191, distance: 24.5
click at [393, 209] on button "Add secure pad +" at bounding box center [410, 209] width 57 height 10
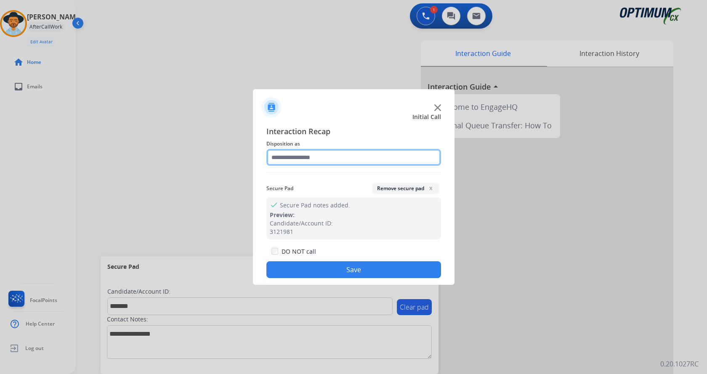
click at [323, 157] on input "text" at bounding box center [353, 157] width 175 height 17
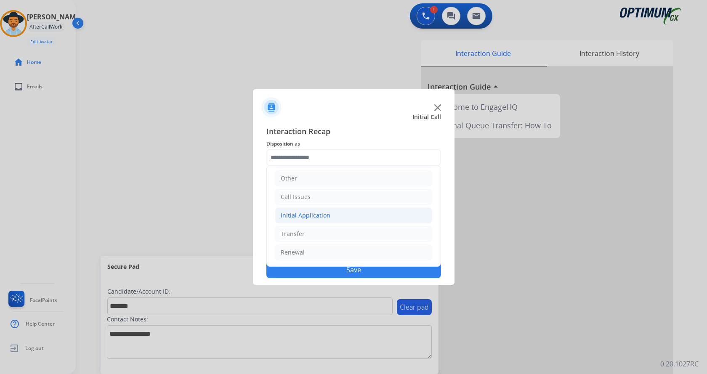
click at [338, 212] on li "Initial Application" at bounding box center [353, 215] width 157 height 16
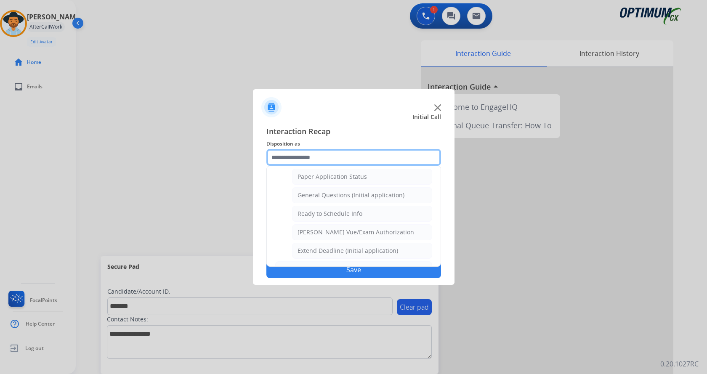
scroll to position [426, 0]
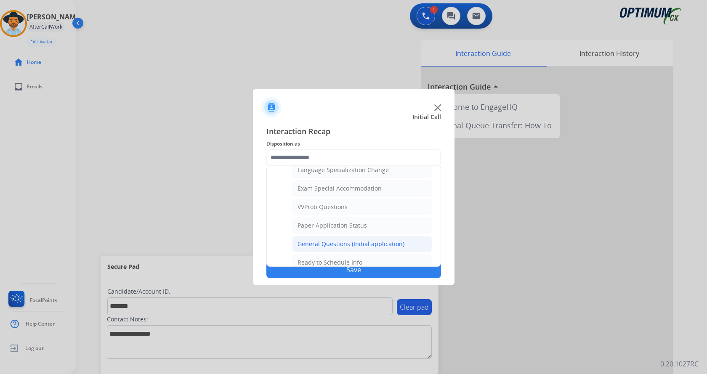
click at [344, 242] on div "General Questions (Initial application)" at bounding box center [350, 244] width 107 height 8
type input "**********"
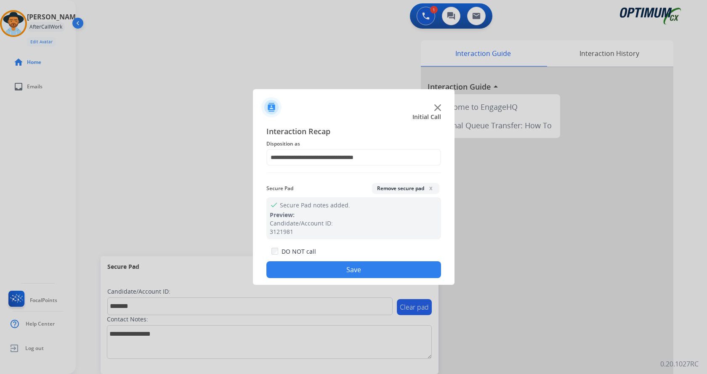
drag, startPoint x: 317, startPoint y: 271, endPoint x: 312, endPoint y: 265, distance: 7.8
click at [317, 270] on button "Save" at bounding box center [353, 269] width 175 height 17
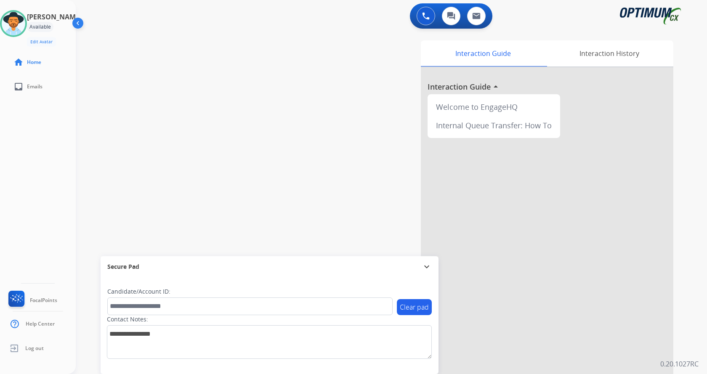
drag, startPoint x: 40, startPoint y: 196, endPoint x: 64, endPoint y: 175, distance: 31.9
click at [40, 196] on div "[PERSON_NAME] Available Edit Avatar Agent: [PERSON_NAME] Profile: Gen_Bilingual…" at bounding box center [38, 187] width 76 height 374
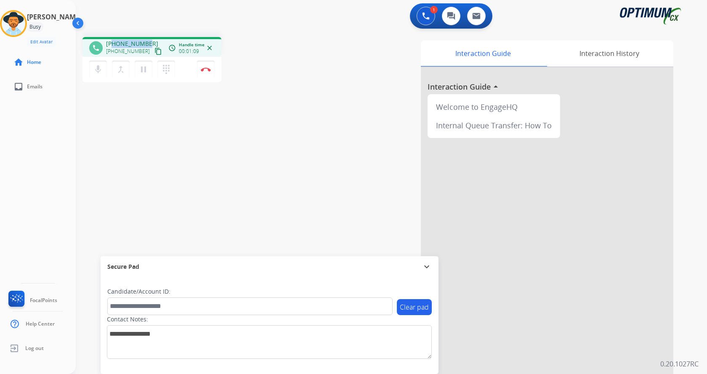
drag, startPoint x: 112, startPoint y: 44, endPoint x: 152, endPoint y: 38, distance: 39.9
click at [152, 38] on div "phone [PHONE_NUMBER] [PHONE_NUMBER] content_copy access_time Call metrics Queue…" at bounding box center [151, 47] width 139 height 20
copy span "8322924560"
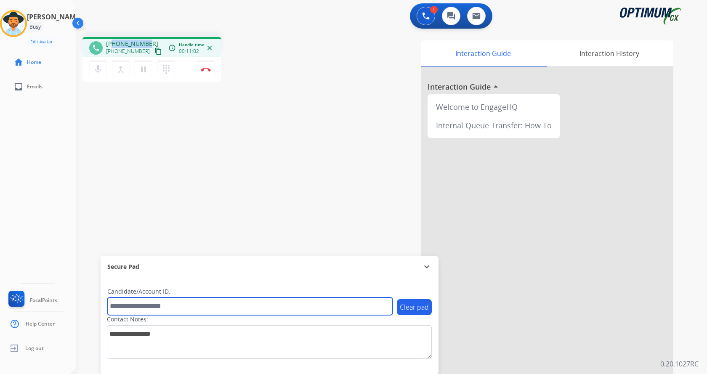
drag, startPoint x: 196, startPoint y: 303, endPoint x: 198, endPoint y: 297, distance: 5.7
click at [196, 303] on input "text" at bounding box center [249, 306] width 285 height 18
paste input "*******"
type input "*******"
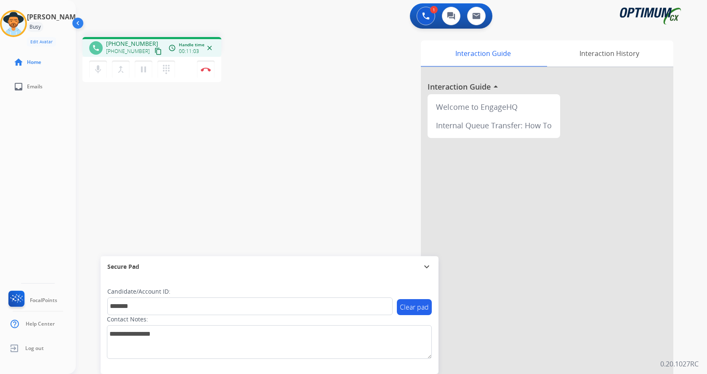
click at [174, 160] on div "phone [PHONE_NUMBER] [PHONE_NUMBER] content_copy access_time Call metrics Queue…" at bounding box center [381, 205] width 611 height 351
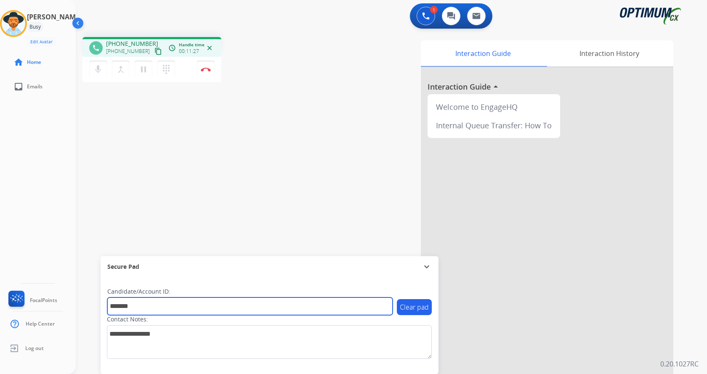
click at [148, 312] on input "*******" at bounding box center [249, 306] width 285 height 18
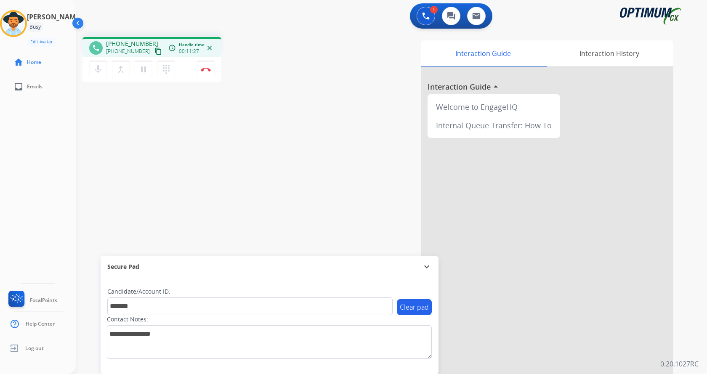
click at [198, 164] on div "phone [PHONE_NUMBER] [PHONE_NUMBER] content_copy access_time Call metrics Queue…" at bounding box center [381, 205] width 611 height 351
click at [207, 145] on div "phone [PHONE_NUMBER] [PHONE_NUMBER] content_copy access_time Call metrics Queue…" at bounding box center [381, 205] width 611 height 351
click at [219, 119] on div "phone [PHONE_NUMBER] [PHONE_NUMBER] content_copy access_time Call metrics Queue…" at bounding box center [381, 205] width 611 height 351
click at [204, 66] on button "Disconnect" at bounding box center [206, 70] width 18 height 18
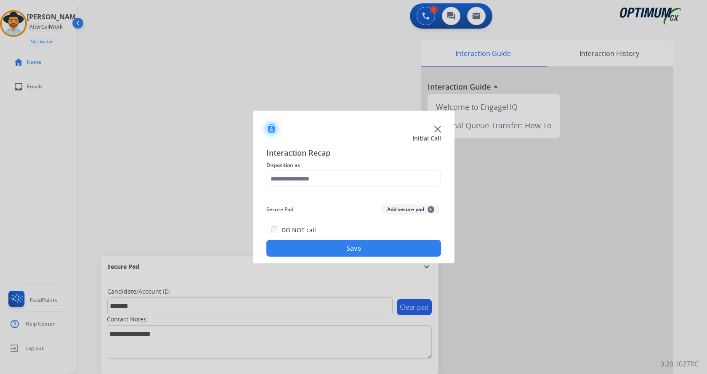
click at [404, 207] on button "Add secure pad +" at bounding box center [410, 209] width 57 height 10
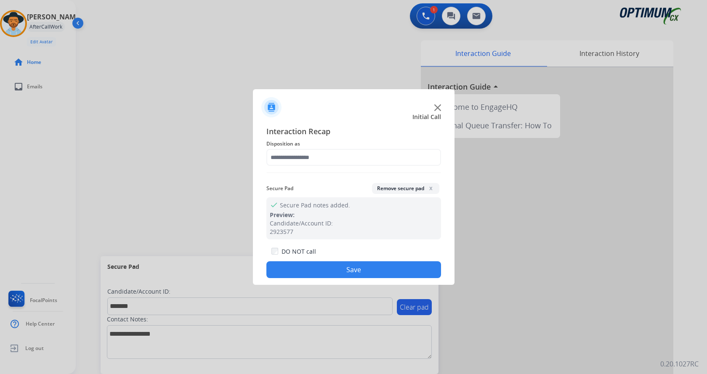
click at [314, 167] on div "Interaction Recap Disposition as Secure Pad Remove secure pad x check Secure Pa…" at bounding box center [353, 201] width 175 height 153
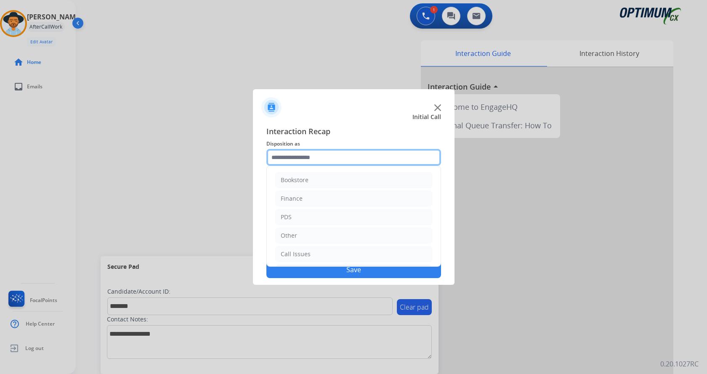
drag, startPoint x: 316, startPoint y: 161, endPoint x: 358, endPoint y: 265, distance: 112.7
click at [316, 160] on input "text" at bounding box center [353, 157] width 175 height 17
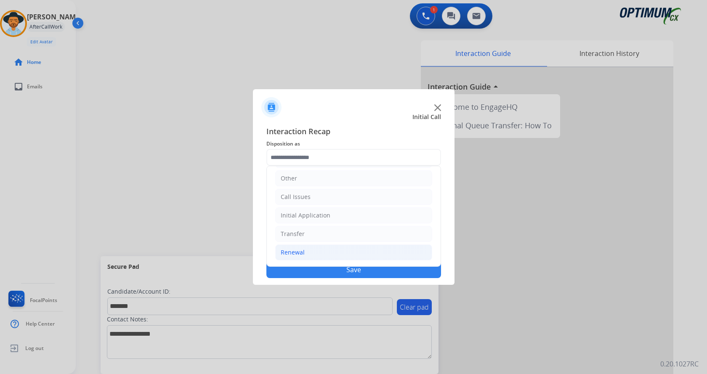
click at [301, 248] on li "Renewal" at bounding box center [353, 252] width 157 height 16
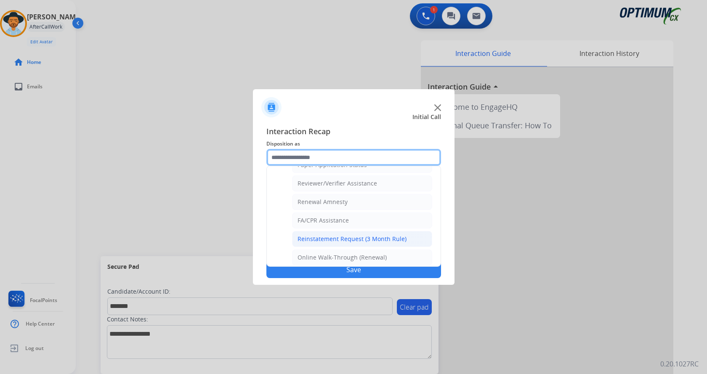
scroll to position [325, 0]
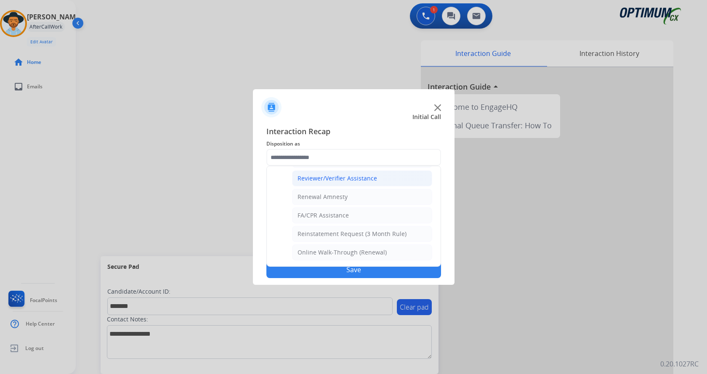
click at [339, 179] on div "Reviewer/Verifier Assistance" at bounding box center [337, 178] width 80 height 8
type input "**********"
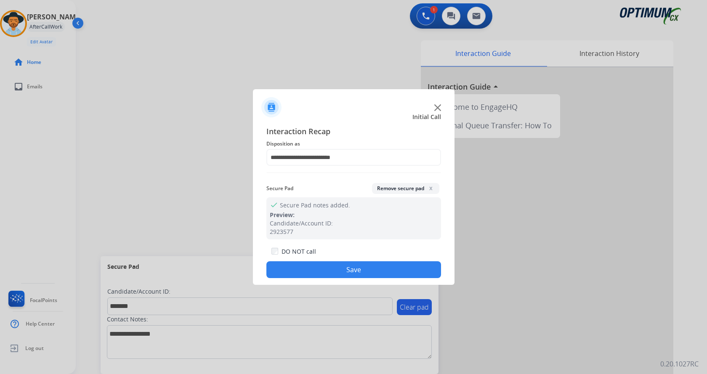
click at [348, 278] on div "DO NOT call Save" at bounding box center [353, 262] width 175 height 32
click at [347, 275] on button "Save" at bounding box center [353, 269] width 175 height 17
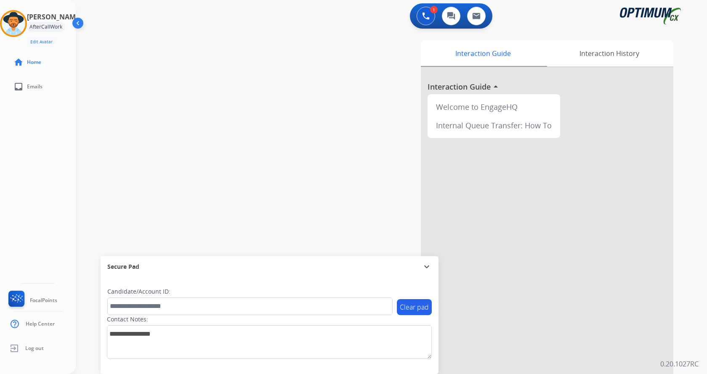
drag, startPoint x: 206, startPoint y: 147, endPoint x: 168, endPoint y: 6, distance: 145.8
click at [207, 142] on div "swap_horiz Break voice bridge close_fullscreen Connect 3-Way Call merge_type Se…" at bounding box center [381, 205] width 611 height 351
drag, startPoint x: 281, startPoint y: 66, endPoint x: 253, endPoint y: 9, distance: 63.2
click at [281, 64] on div "swap_horiz Break voice bridge close_fullscreen Connect 3-Way Call merge_type Se…" at bounding box center [381, 205] width 611 height 351
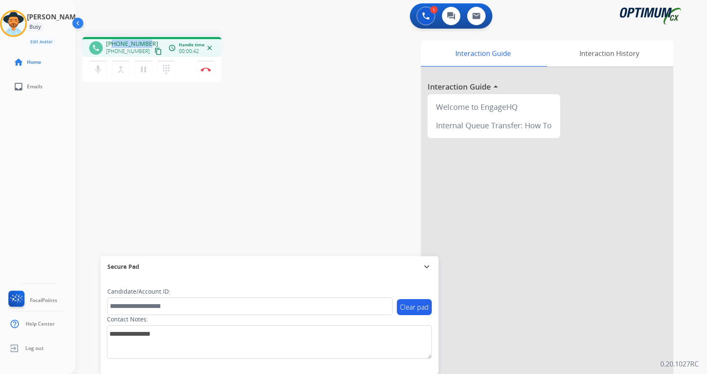
drag, startPoint x: 113, startPoint y: 43, endPoint x: 147, endPoint y: 43, distance: 33.7
click at [147, 43] on div "[PHONE_NUMBER] [PHONE_NUMBER] content_copy" at bounding box center [134, 48] width 57 height 17
copy span "5862421373"
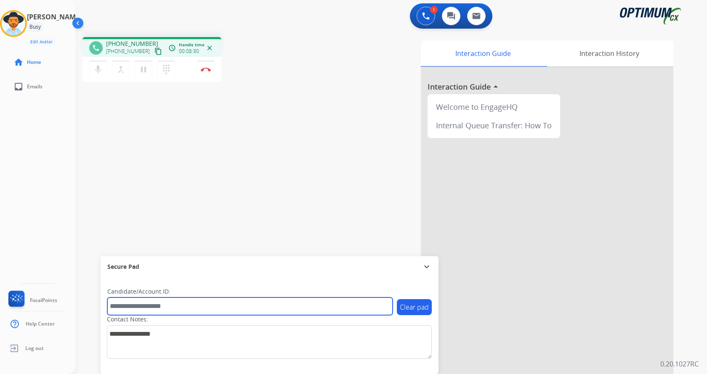
drag, startPoint x: 178, startPoint y: 309, endPoint x: 183, endPoint y: 303, distance: 7.8
click at [178, 309] on input "text" at bounding box center [249, 306] width 285 height 18
paste input "*******"
type input "*******"
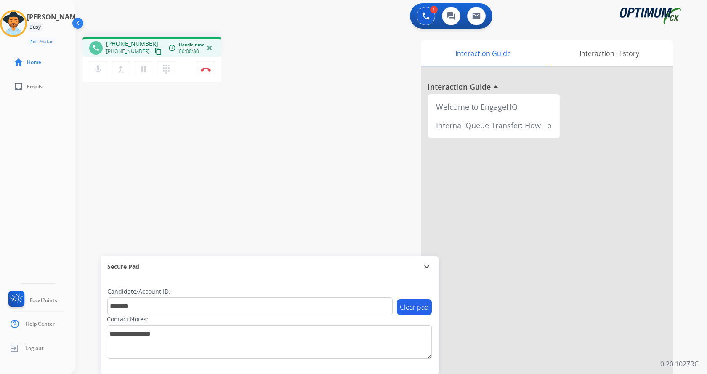
click at [189, 196] on div "phone [PHONE_NUMBER] [PHONE_NUMBER] content_copy access_time Call metrics Queue…" at bounding box center [381, 205] width 611 height 351
click at [204, 171] on div "phone [PHONE_NUMBER] [PHONE_NUMBER] content_copy access_time Call metrics Queue…" at bounding box center [381, 205] width 611 height 351
click at [207, 173] on div "phone [PHONE_NUMBER] [PHONE_NUMBER] content_copy access_time Call metrics Queue…" at bounding box center [381, 205] width 611 height 351
click at [202, 169] on div "phone [PHONE_NUMBER] [PHONE_NUMBER] content_copy access_time Call metrics Queue…" at bounding box center [381, 205] width 611 height 351
click at [211, 70] on button "Disconnect" at bounding box center [206, 70] width 18 height 18
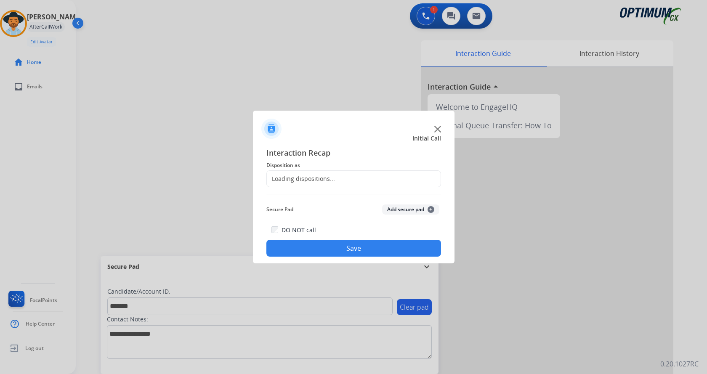
click at [398, 208] on button "Add secure pad +" at bounding box center [410, 209] width 57 height 10
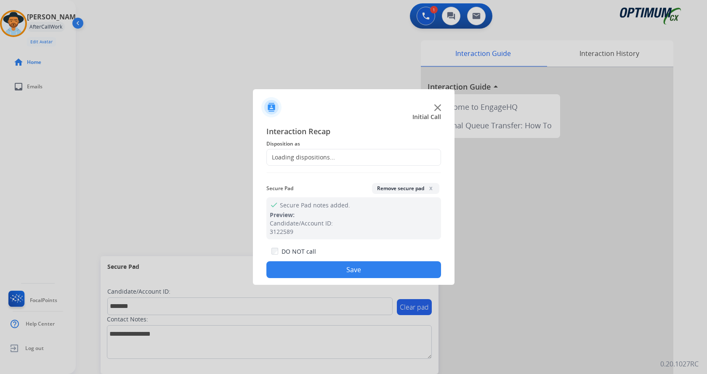
click at [328, 160] on div "Loading dispositions..." at bounding box center [301, 157] width 68 height 8
click at [326, 161] on input "text" at bounding box center [353, 157] width 175 height 17
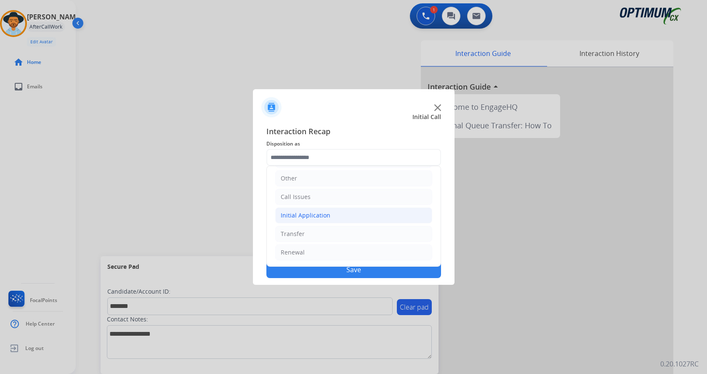
click at [304, 214] on div "Initial Application" at bounding box center [306, 215] width 50 height 8
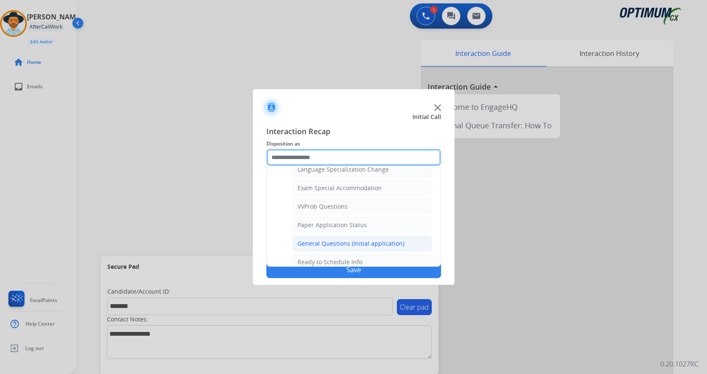
scroll to position [436, 0]
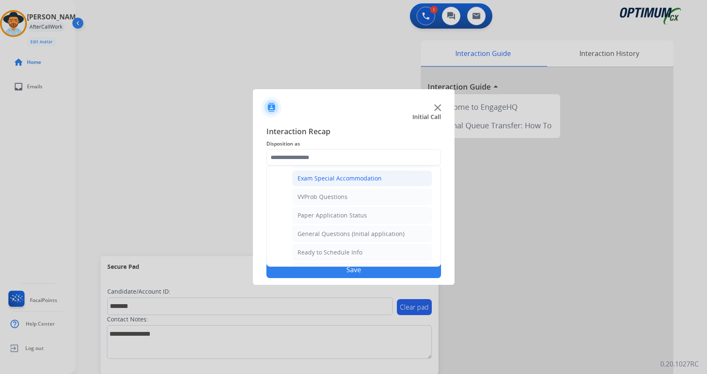
click at [358, 178] on div "Exam Special Accommodation" at bounding box center [339, 178] width 84 height 8
type input "**********"
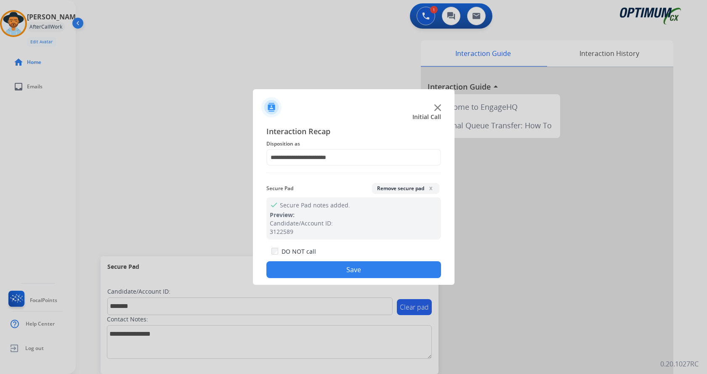
click at [340, 270] on button "Save" at bounding box center [353, 269] width 175 height 17
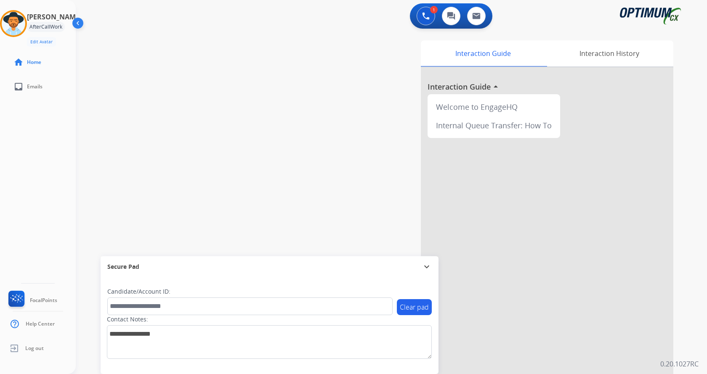
drag, startPoint x: 178, startPoint y: 133, endPoint x: 133, endPoint y: 6, distance: 134.7
click at [177, 132] on div "swap_horiz Break voice bridge close_fullscreen Connect 3-Way Call merge_type Se…" at bounding box center [381, 205] width 611 height 351
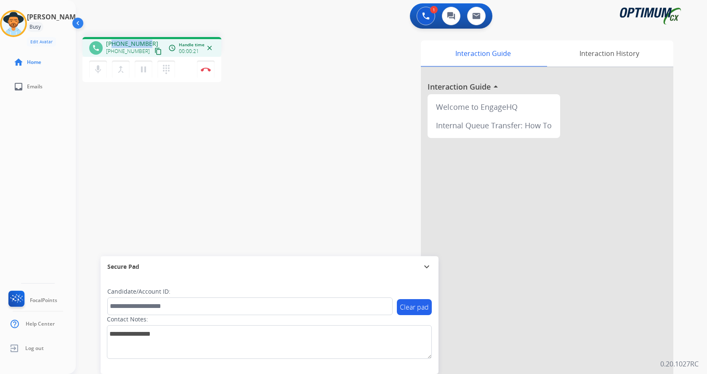
drag, startPoint x: 114, startPoint y: 43, endPoint x: 145, endPoint y: 40, distance: 31.7
click at [145, 40] on span "[PHONE_NUMBER]" at bounding box center [132, 44] width 52 height 8
copy span "8123506482"
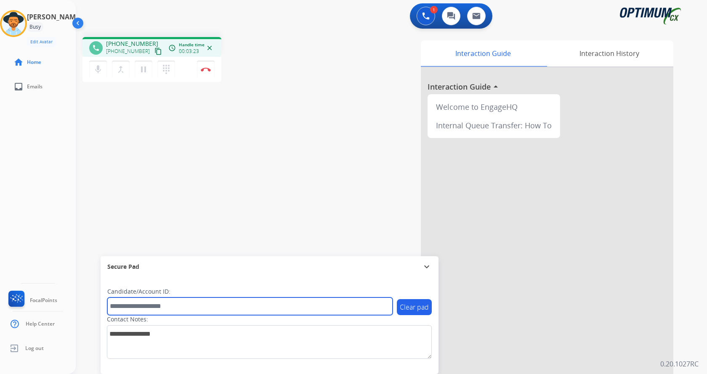
drag, startPoint x: 147, startPoint y: 303, endPoint x: 149, endPoint y: 297, distance: 6.0
click at [147, 303] on input "text" at bounding box center [249, 306] width 285 height 18
paste input "*******"
type input "*******"
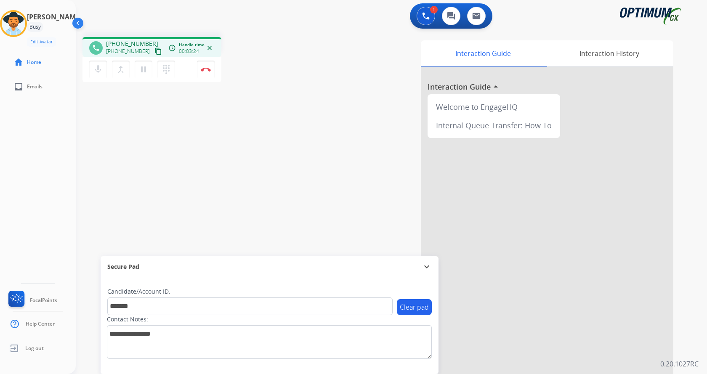
click at [153, 149] on div "phone [PHONE_NUMBER] [PHONE_NUMBER] content_copy access_time Call metrics Queue…" at bounding box center [381, 205] width 611 height 351
click at [308, 130] on div "Interaction Guide Interaction History Interaction Guide arrow_drop_up Welcome t…" at bounding box center [490, 210] width 366 height 341
click at [241, 96] on div "phone [PHONE_NUMBER] [PHONE_NUMBER] content_copy access_time Call metrics Queue…" at bounding box center [381, 205] width 611 height 351
click at [203, 68] on img at bounding box center [206, 69] width 10 height 4
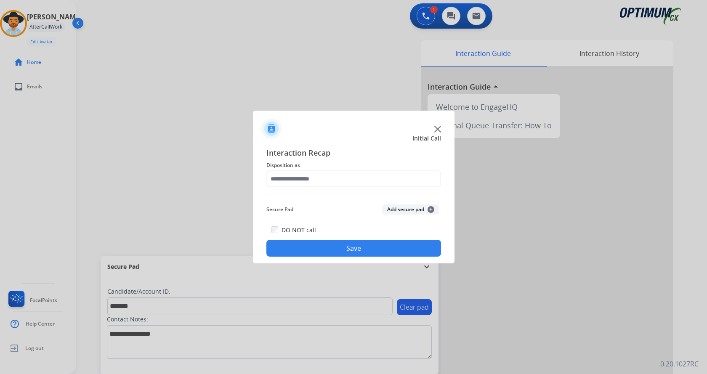
click at [391, 207] on button "Add secure pad +" at bounding box center [410, 209] width 57 height 10
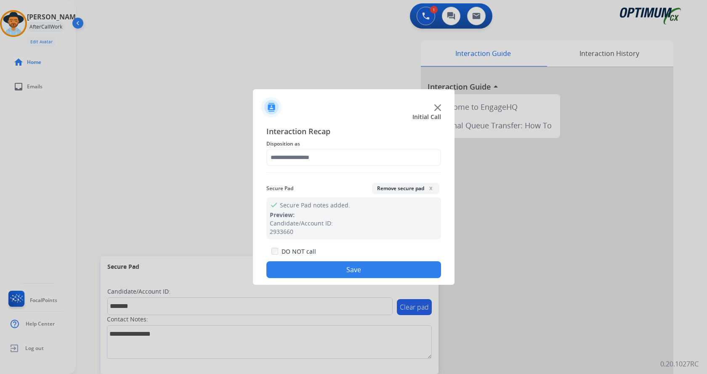
drag, startPoint x: 324, startPoint y: 171, endPoint x: 306, endPoint y: 151, distance: 27.2
click at [321, 168] on div "Interaction Recap Disposition as Secure Pad Remove secure pad x check Secure Pa…" at bounding box center [353, 201] width 175 height 153
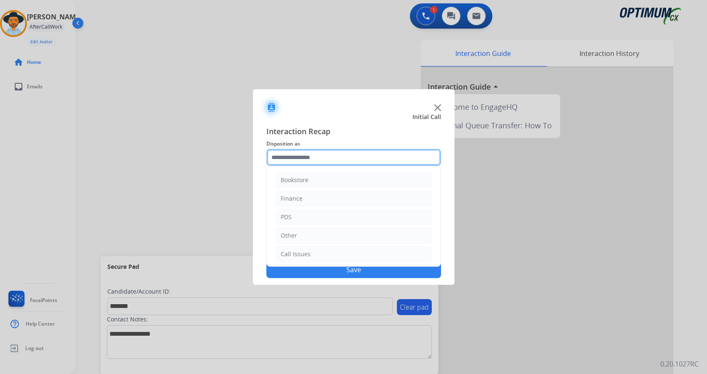
click at [306, 151] on input "text" at bounding box center [353, 157] width 175 height 17
click at [326, 242] on li "Transfer" at bounding box center [353, 234] width 157 height 16
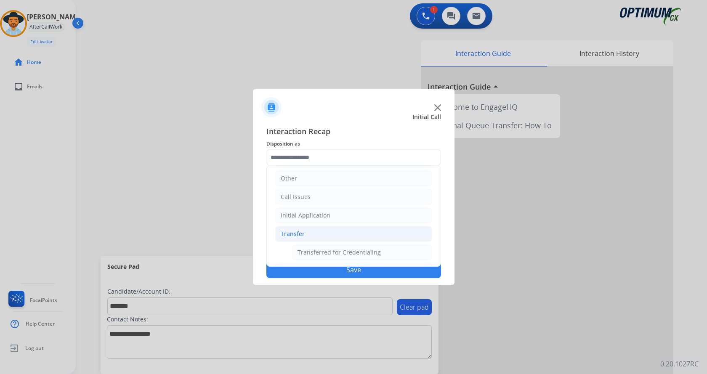
click at [291, 237] on div "Transfer" at bounding box center [293, 234] width 24 height 8
click at [302, 249] on div "Renewal" at bounding box center [293, 252] width 24 height 8
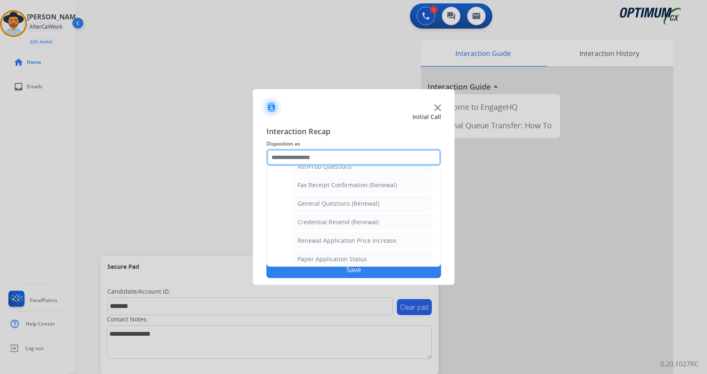
scroll to position [325, 0]
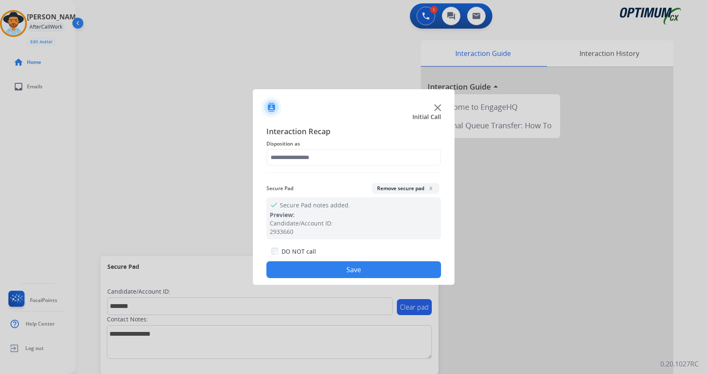
click at [208, 147] on div at bounding box center [353, 187] width 707 height 374
click at [350, 159] on input "text" at bounding box center [353, 157] width 175 height 17
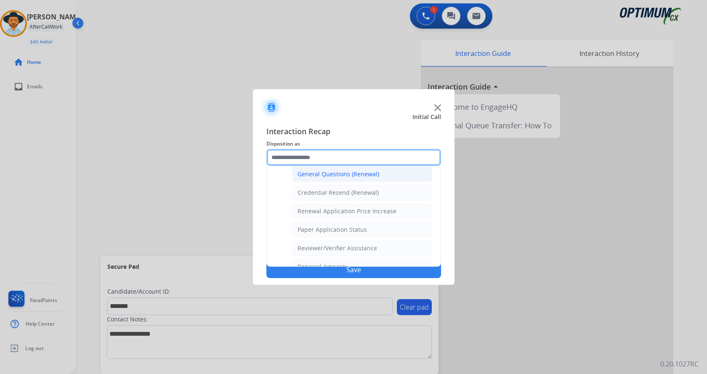
scroll to position [241, 0]
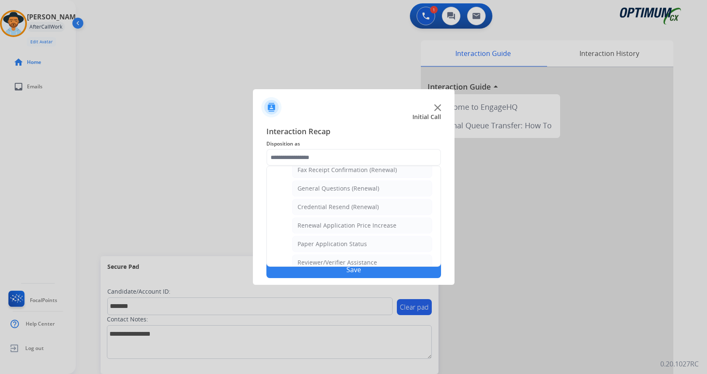
click at [346, 186] on div "General Questions (Renewal)" at bounding box center [338, 188] width 82 height 8
type input "**********"
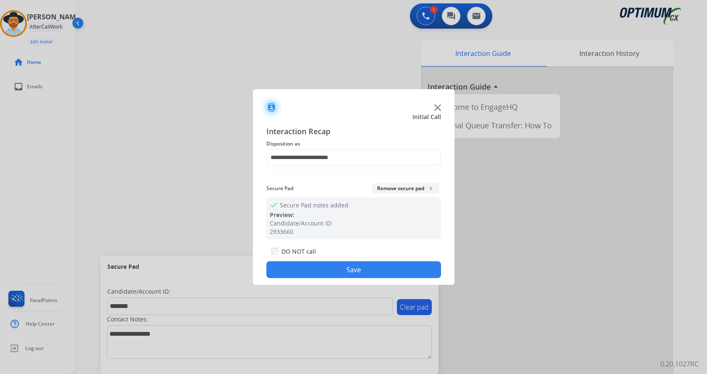
click at [333, 268] on button "Save" at bounding box center [353, 269] width 175 height 17
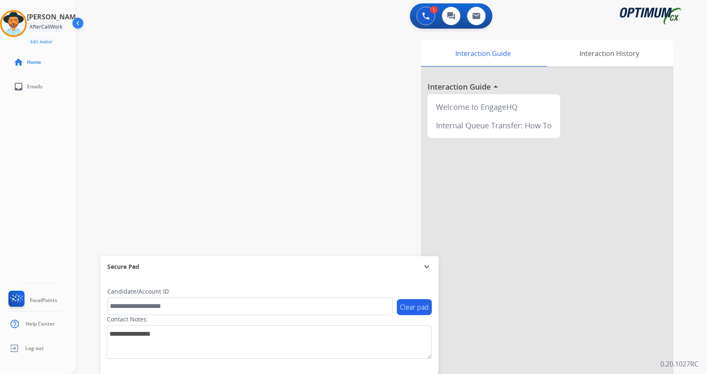
drag, startPoint x: 211, startPoint y: 166, endPoint x: 165, endPoint y: 17, distance: 156.5
click at [210, 162] on div "swap_horiz Break voice bridge close_fullscreen Connect 3-Way Call merge_type Se…" at bounding box center [381, 205] width 611 height 351
click at [15, 21] on img at bounding box center [14, 24] width 24 height 24
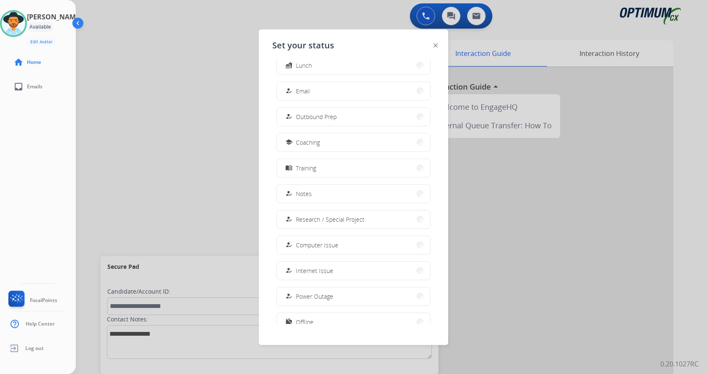
scroll to position [80, 0]
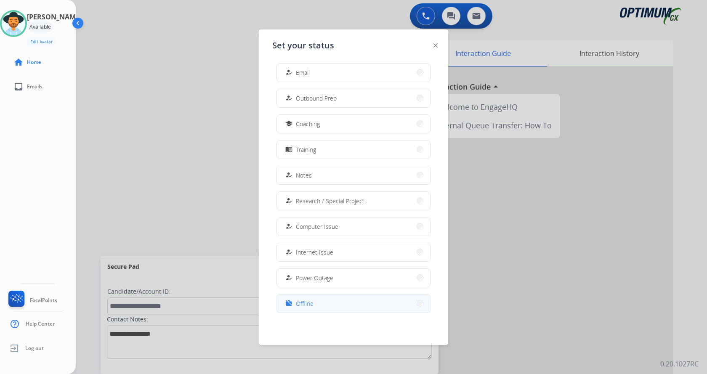
click at [337, 301] on button "work_off Offline" at bounding box center [353, 304] width 153 height 18
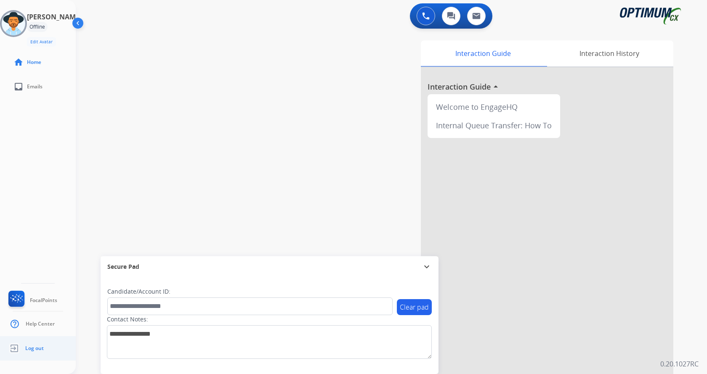
click at [38, 351] on span "Log out" at bounding box center [34, 348] width 19 height 7
